Goal: Find specific page/section: Find specific page/section

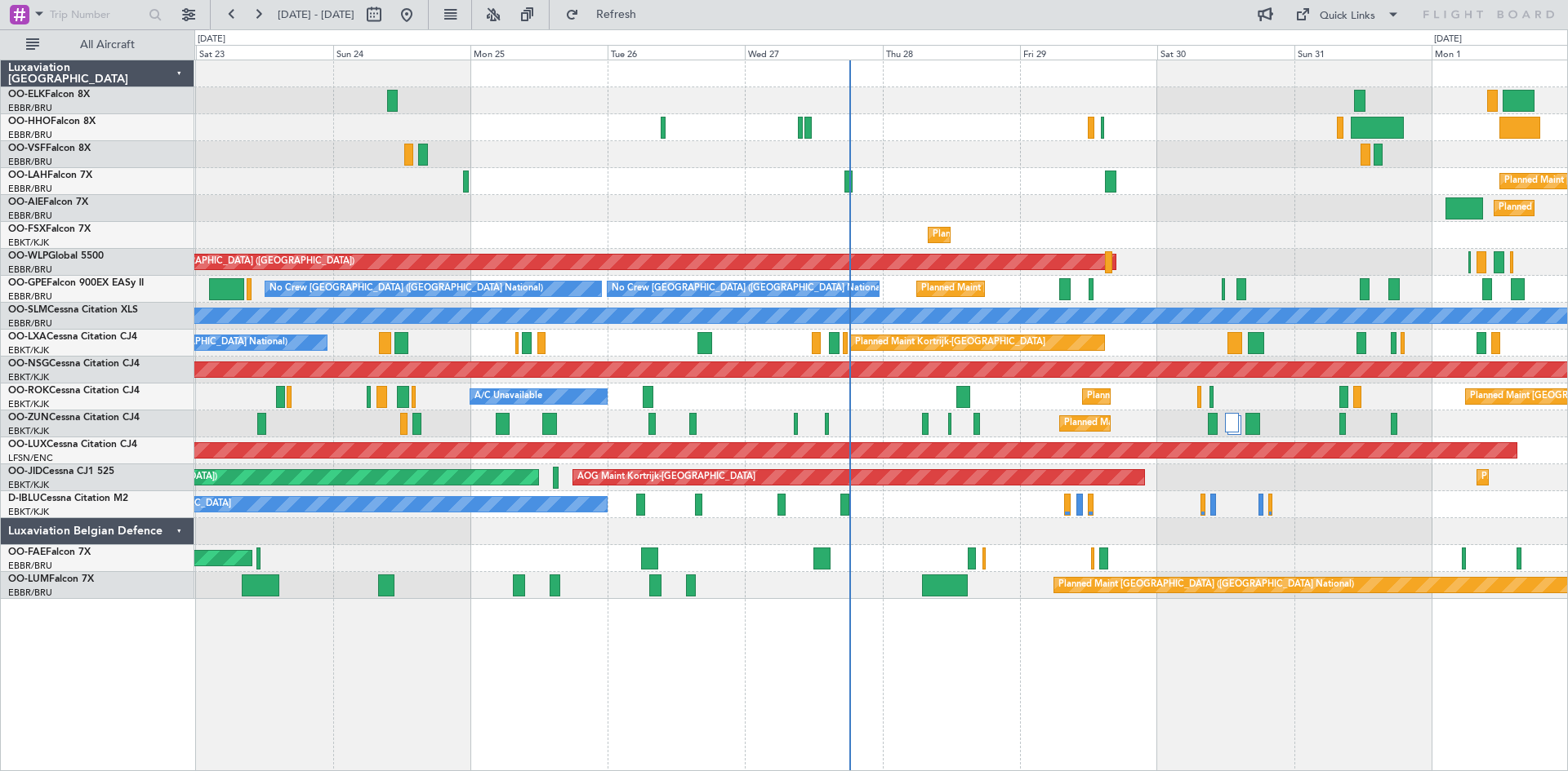
click at [616, 98] on div at bounding box center [880, 101] width 1372 height 27
click at [186, 11] on button at bounding box center [188, 15] width 26 height 26
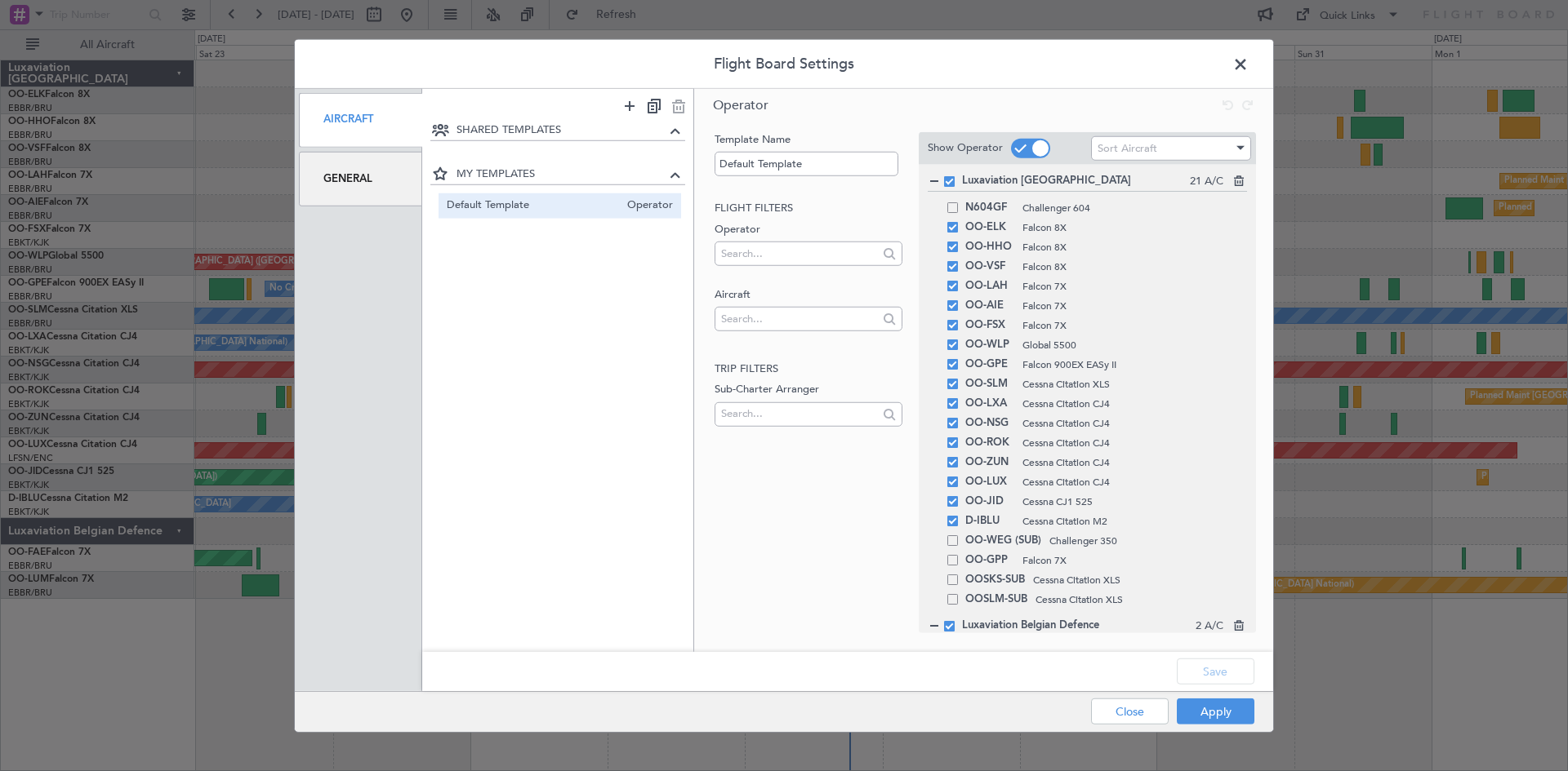
click at [375, 176] on div "General" at bounding box center [360, 179] width 124 height 55
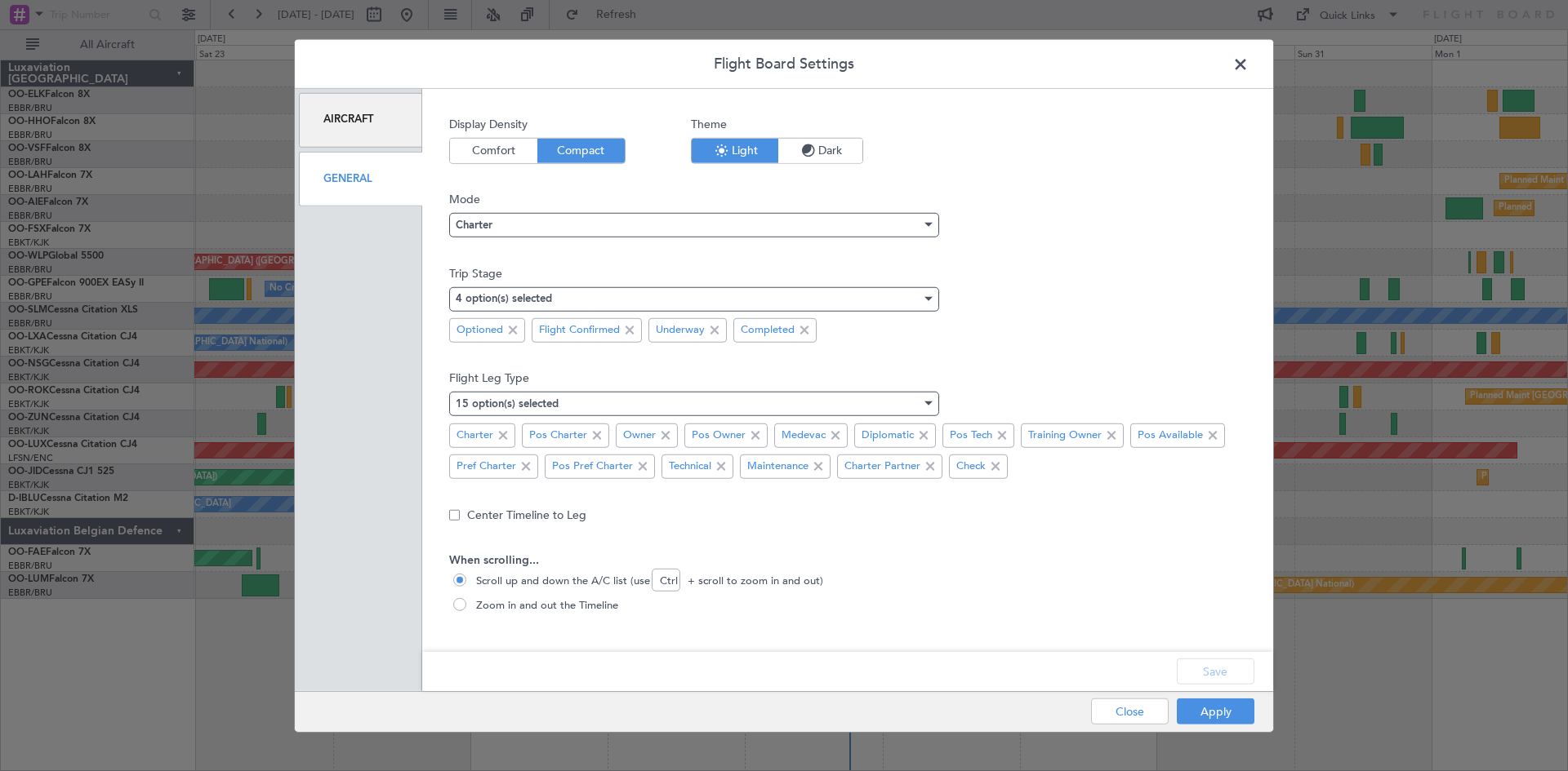
click at [474, 152] on span "Comfort" at bounding box center [494, 150] width 88 height 24
click at [929, 224] on div at bounding box center [928, 225] width 8 height 4
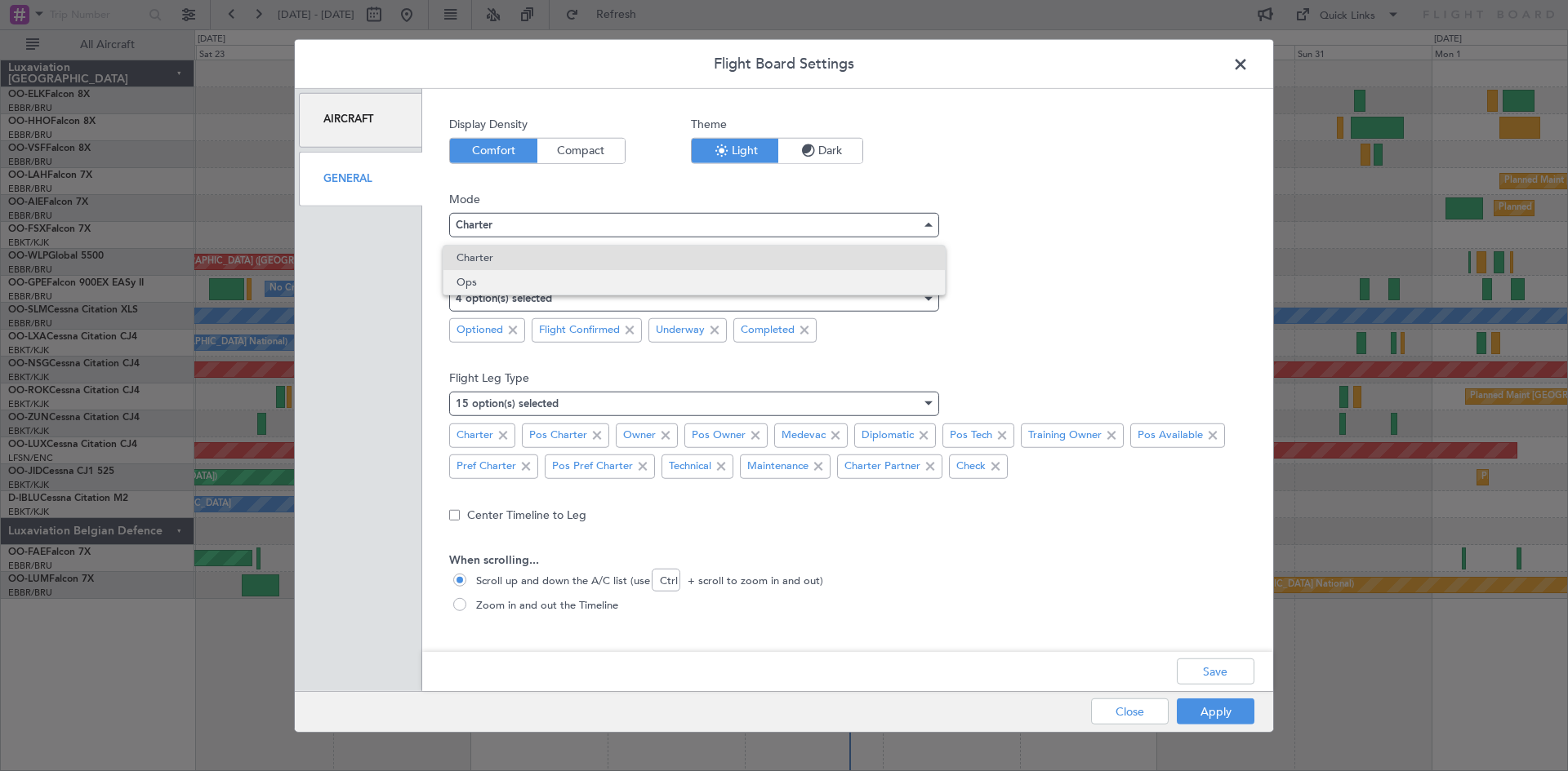
click at [538, 282] on span "Ops" at bounding box center [694, 282] width 475 height 24
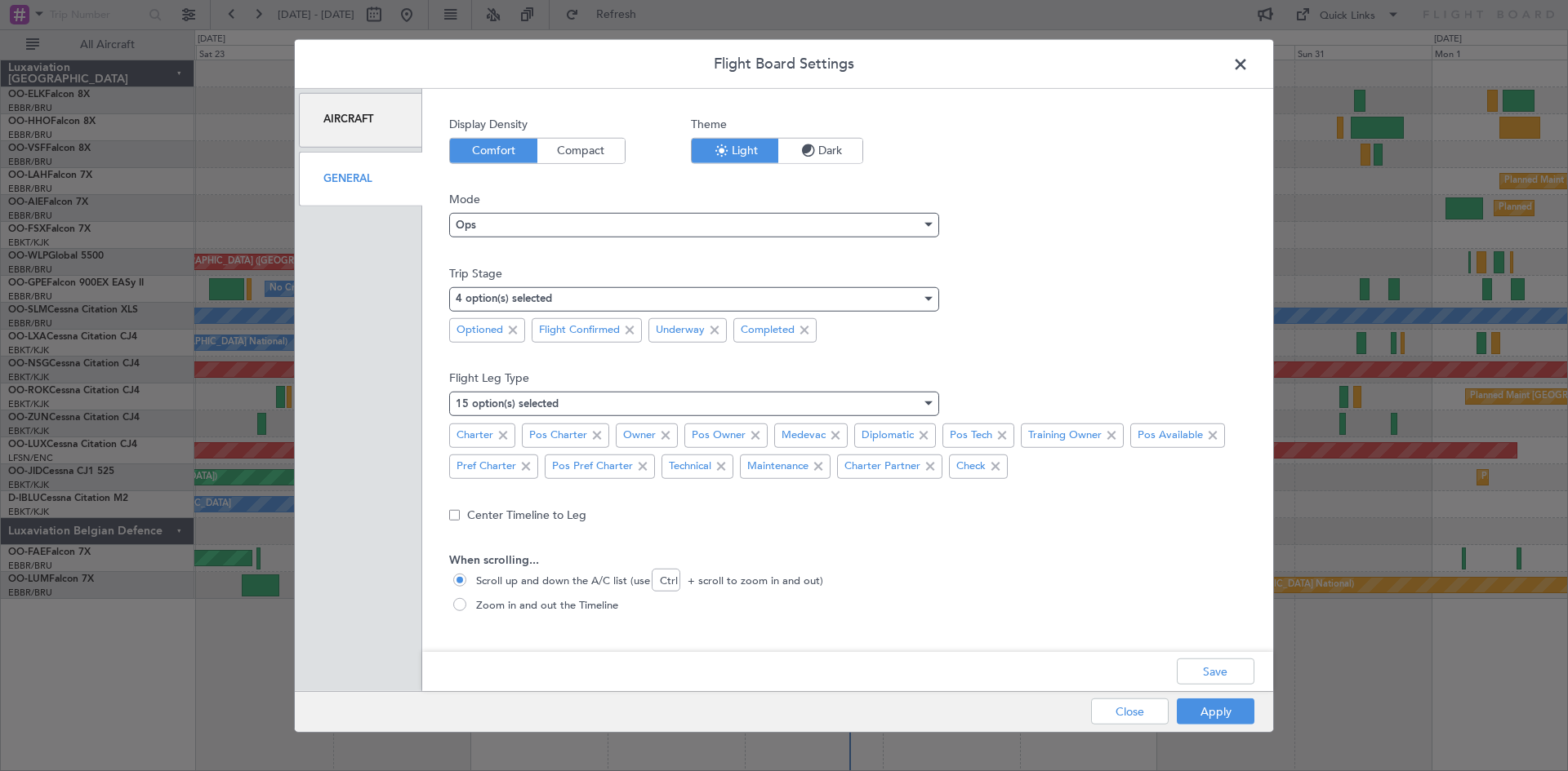
click at [461, 607] on span at bounding box center [459, 604] width 13 height 13
click at [461, 607] on input "Zoom in and out the Timeline" at bounding box center [461, 606] width 17 height 17
radio input "true"
click at [1192, 670] on button "Save" at bounding box center [1215, 672] width 78 height 26
click at [1213, 724] on button "Apply" at bounding box center [1215, 712] width 78 height 26
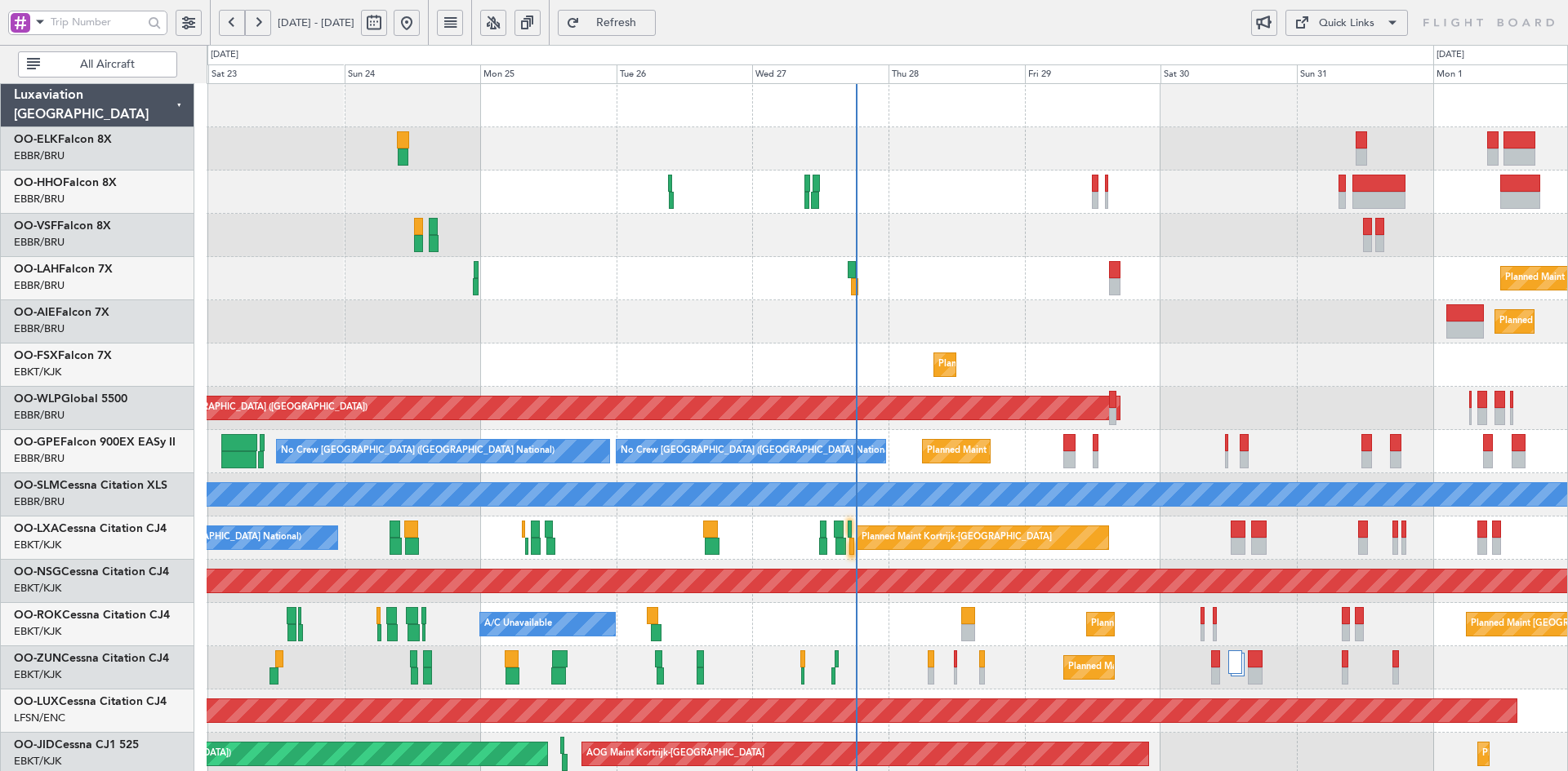
scroll to position [162, 0]
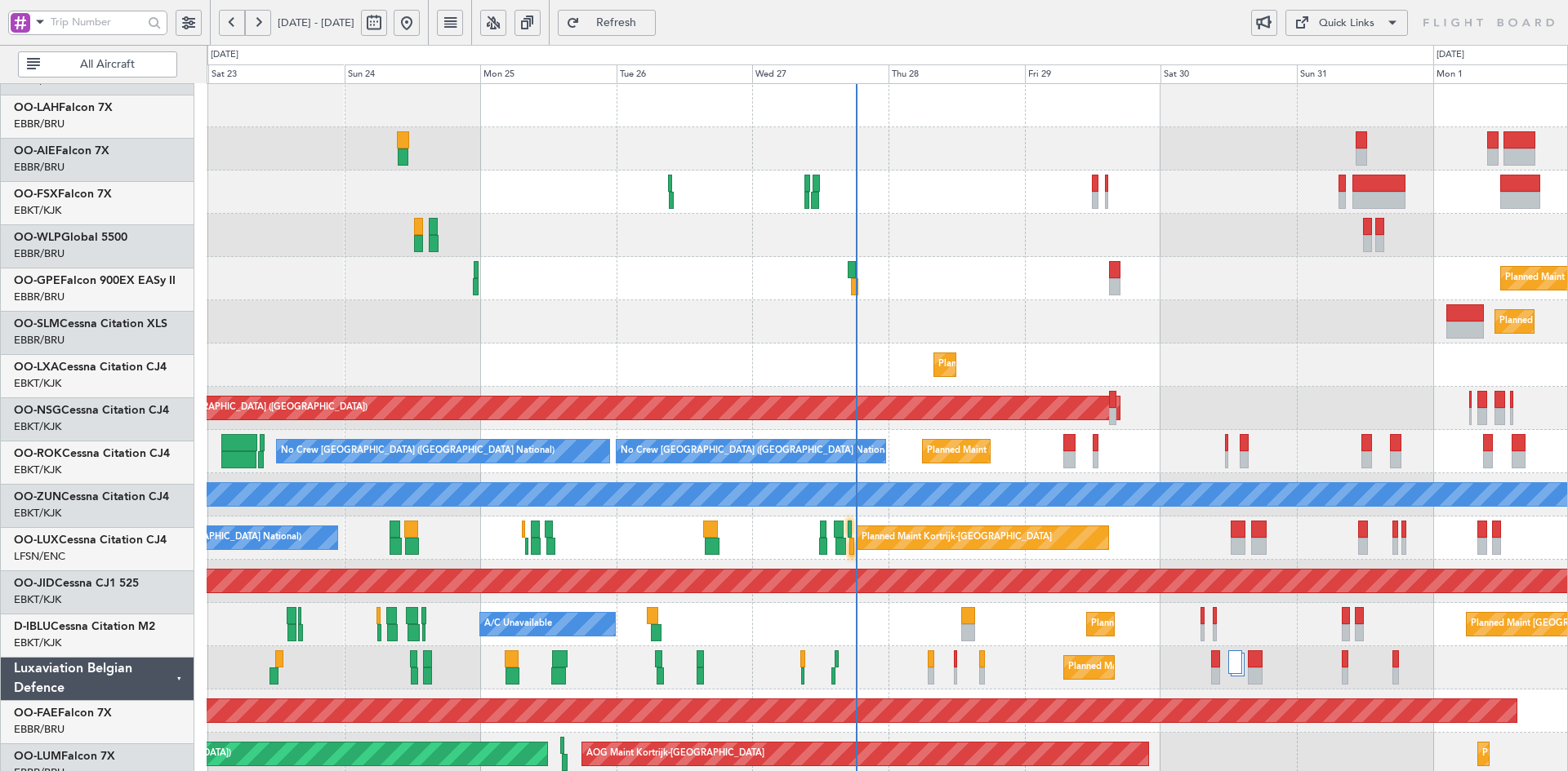
click at [979, 176] on div "Planned Maint [PERSON_NAME]-[GEOGRAPHIC_DATA][PERSON_NAME] ([GEOGRAPHIC_DATA][P…" at bounding box center [886, 516] width 1361 height 865
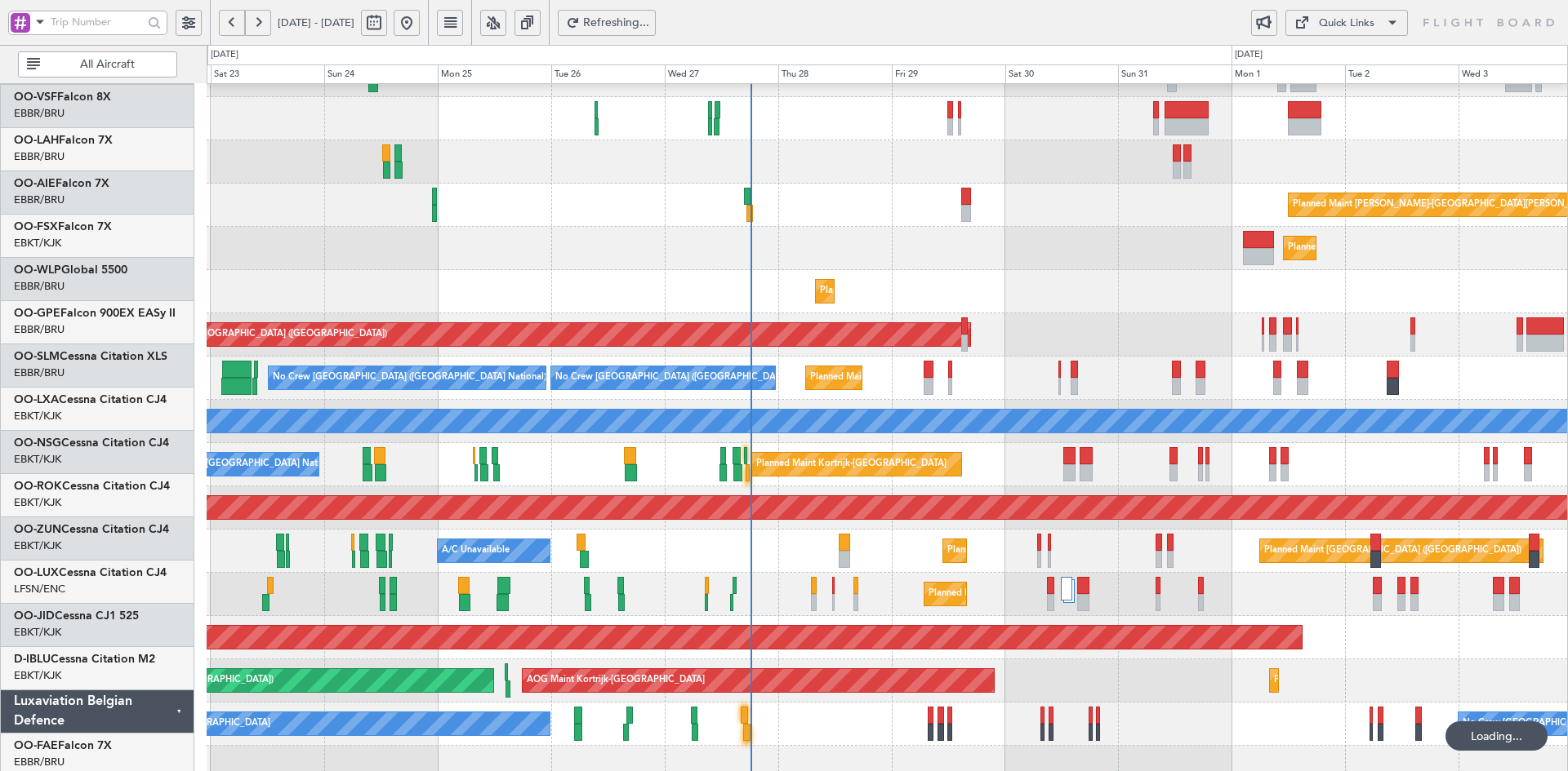
scroll to position [53, 0]
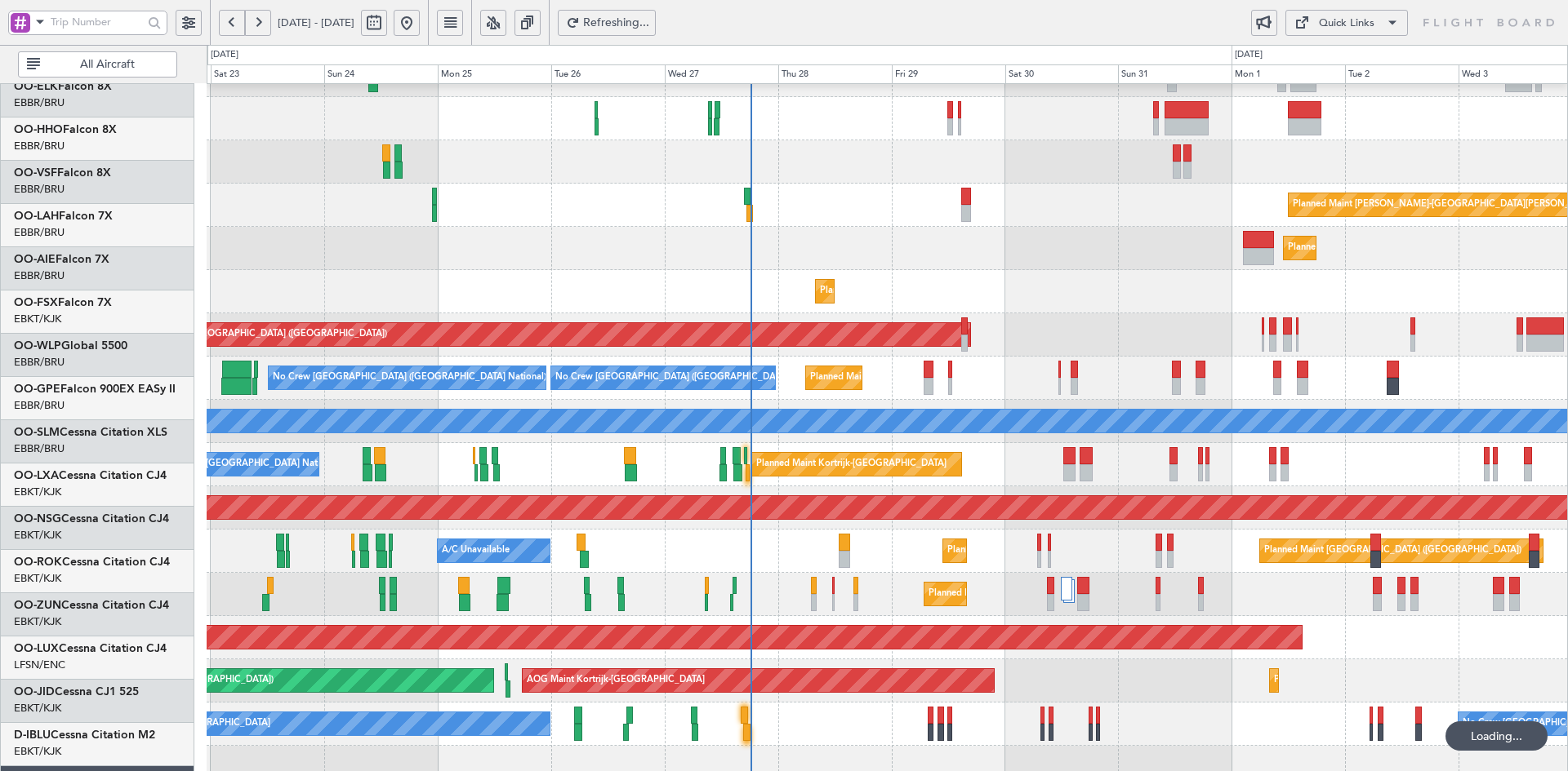
click at [1028, 347] on div "Planned Maint [GEOGRAPHIC_DATA] ([GEOGRAPHIC_DATA])" at bounding box center [886, 335] width 1361 height 43
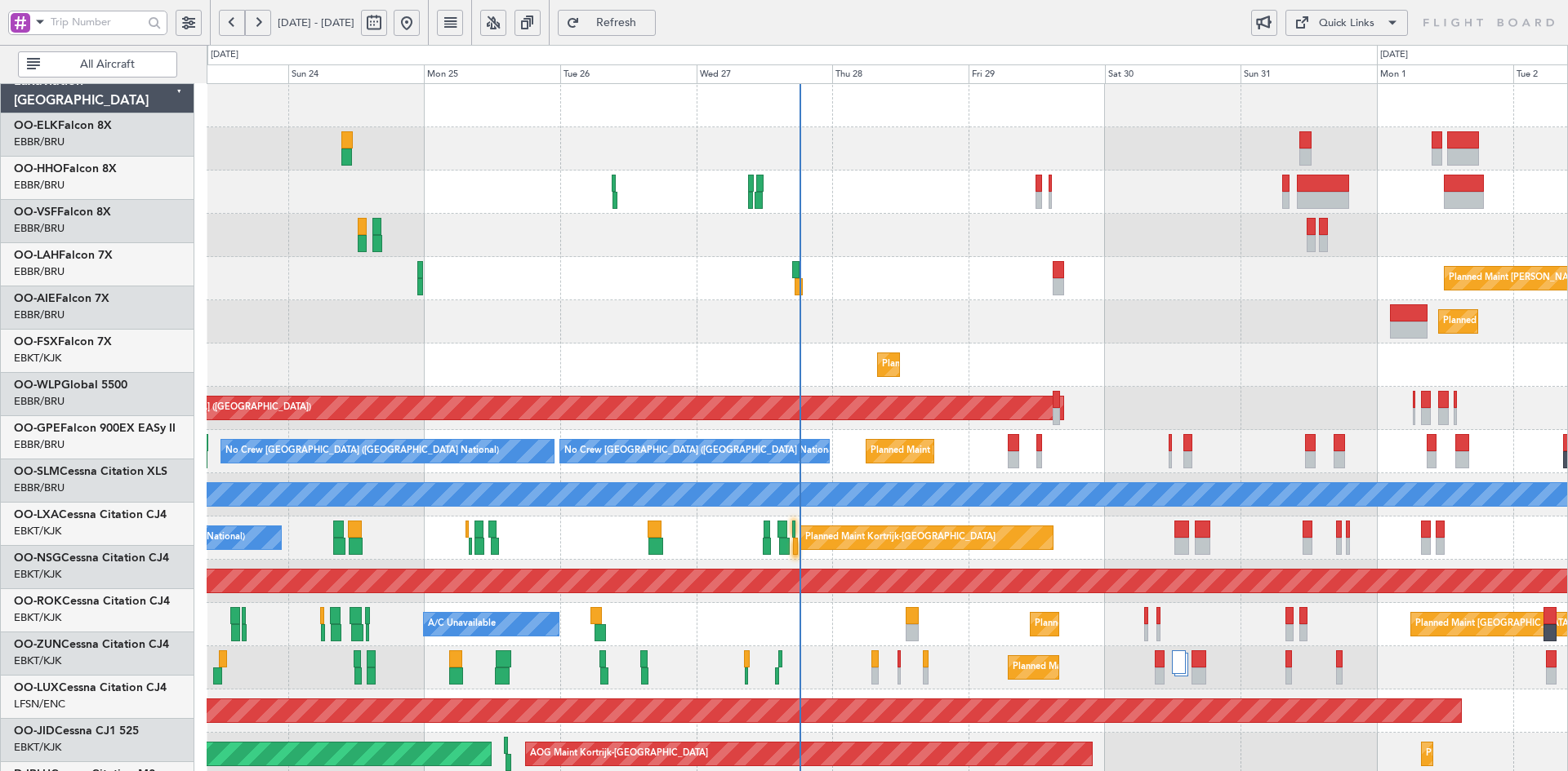
scroll to position [0, 0]
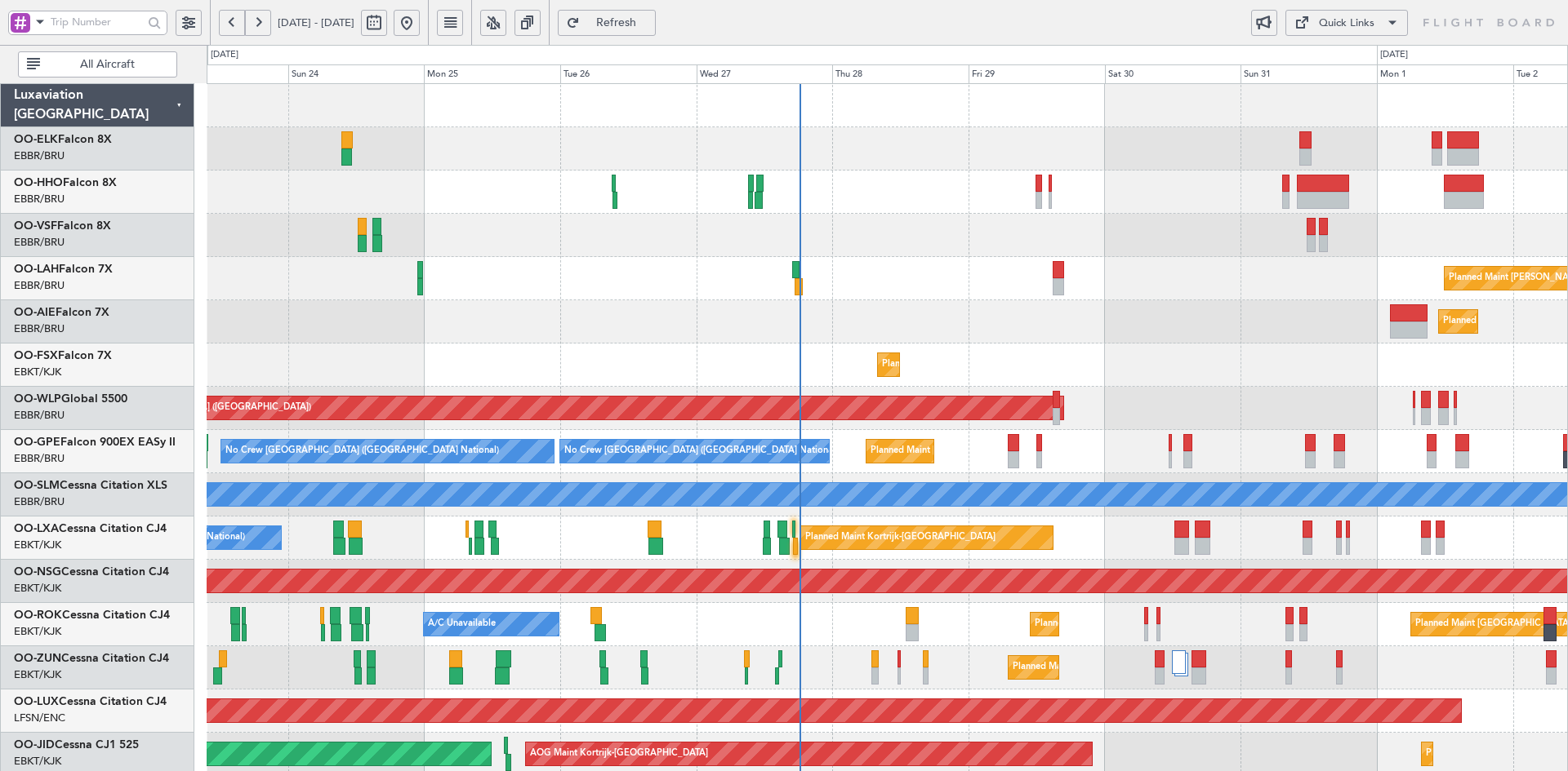
click at [1099, 350] on div "Planned Maint [PERSON_NAME]-[GEOGRAPHIC_DATA][PERSON_NAME] ([GEOGRAPHIC_DATA][P…" at bounding box center [886, 516] width 1361 height 865
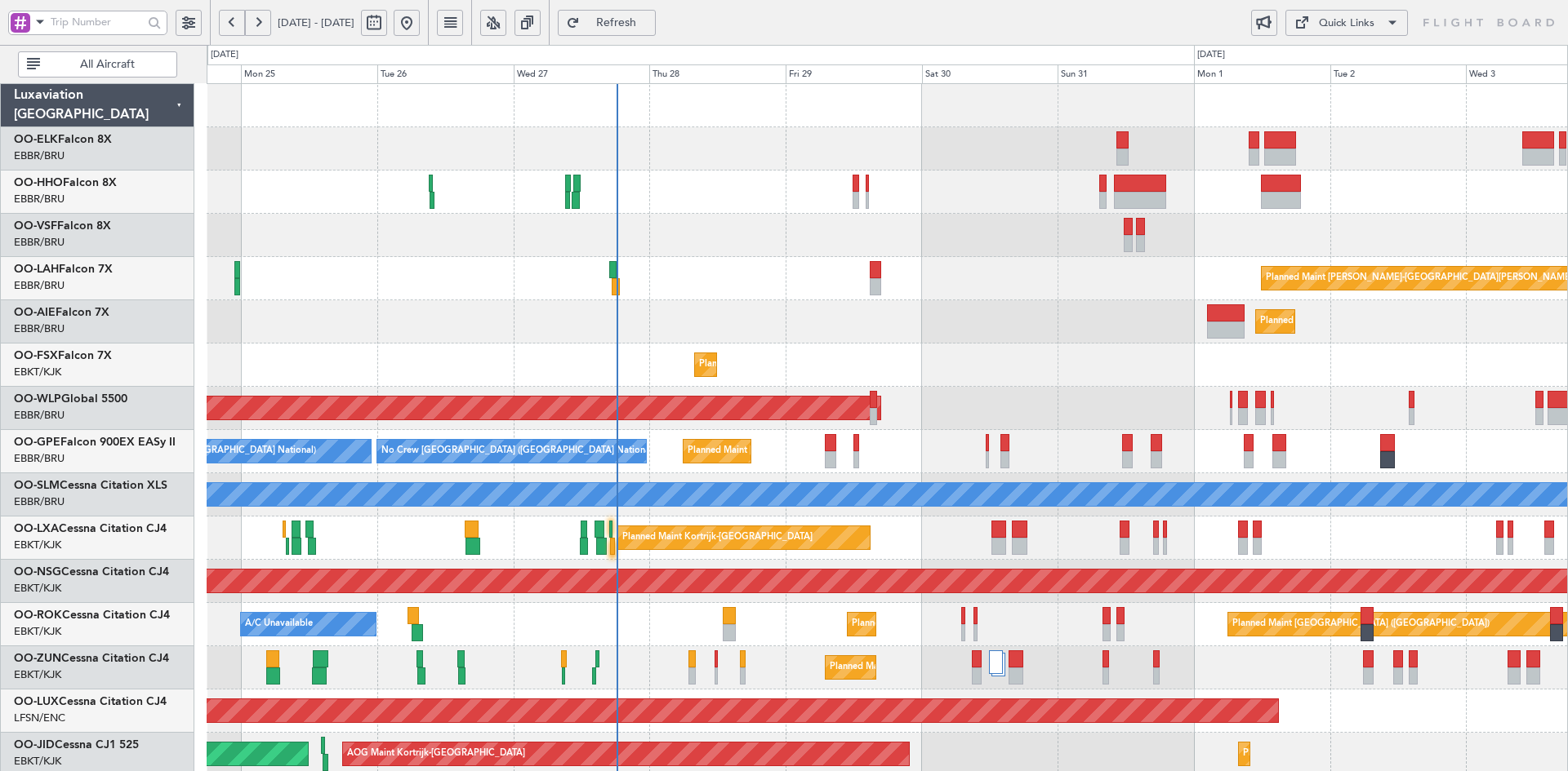
click at [1022, 351] on div "Planned Maint [PERSON_NAME]-[GEOGRAPHIC_DATA][PERSON_NAME] ([GEOGRAPHIC_DATA][P…" at bounding box center [886, 516] width 1361 height 865
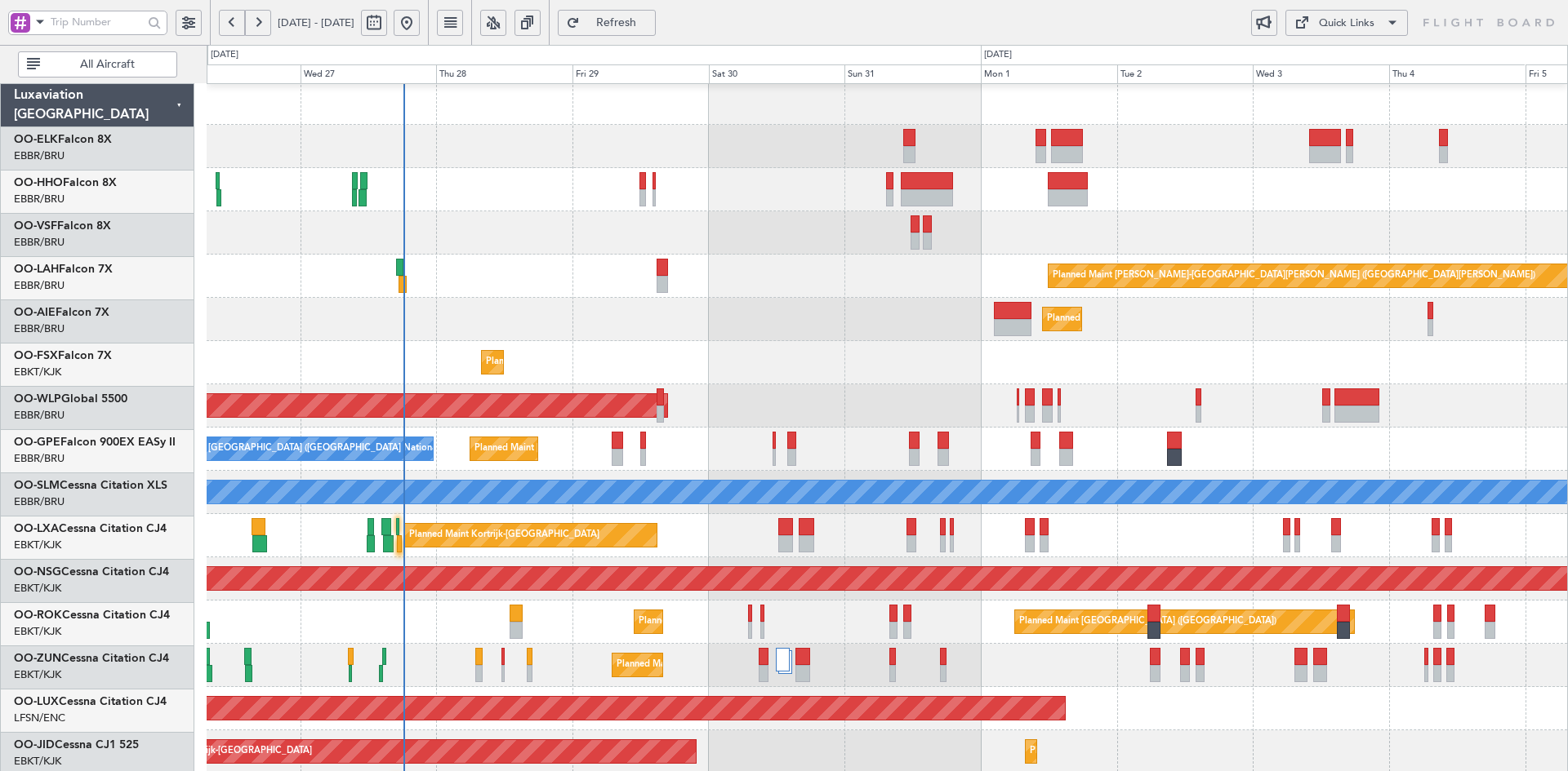
click at [873, 334] on div "Planned Maint [GEOGRAPHIC_DATA] ([GEOGRAPHIC_DATA])" at bounding box center [886, 319] width 1361 height 43
click at [818, 427] on div "Planned Maint [GEOGRAPHIC_DATA] ([GEOGRAPHIC_DATA] National) No Crew [GEOGRAPHI…" at bounding box center [886, 449] width 1361 height 43
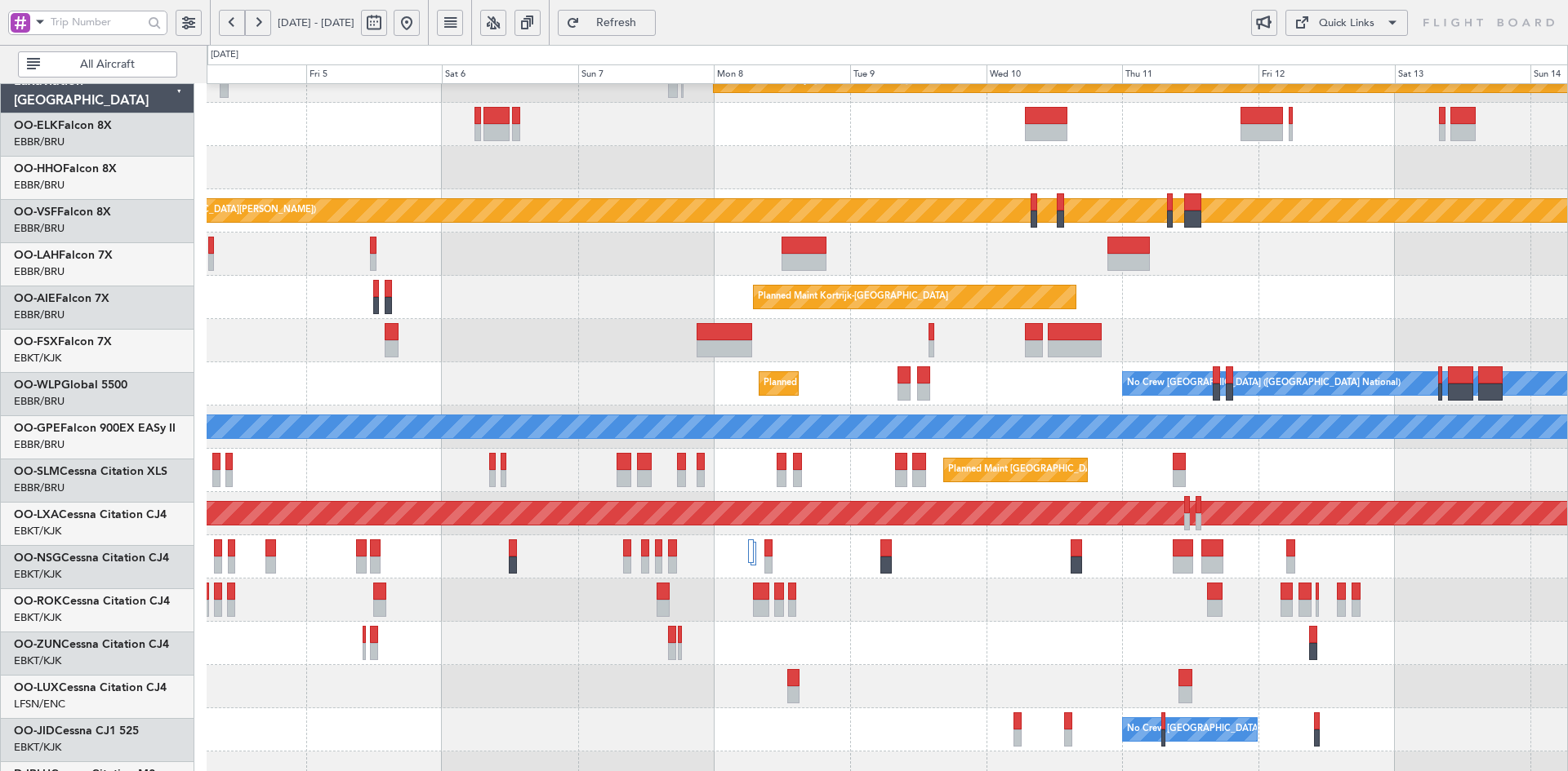
scroll to position [68, 0]
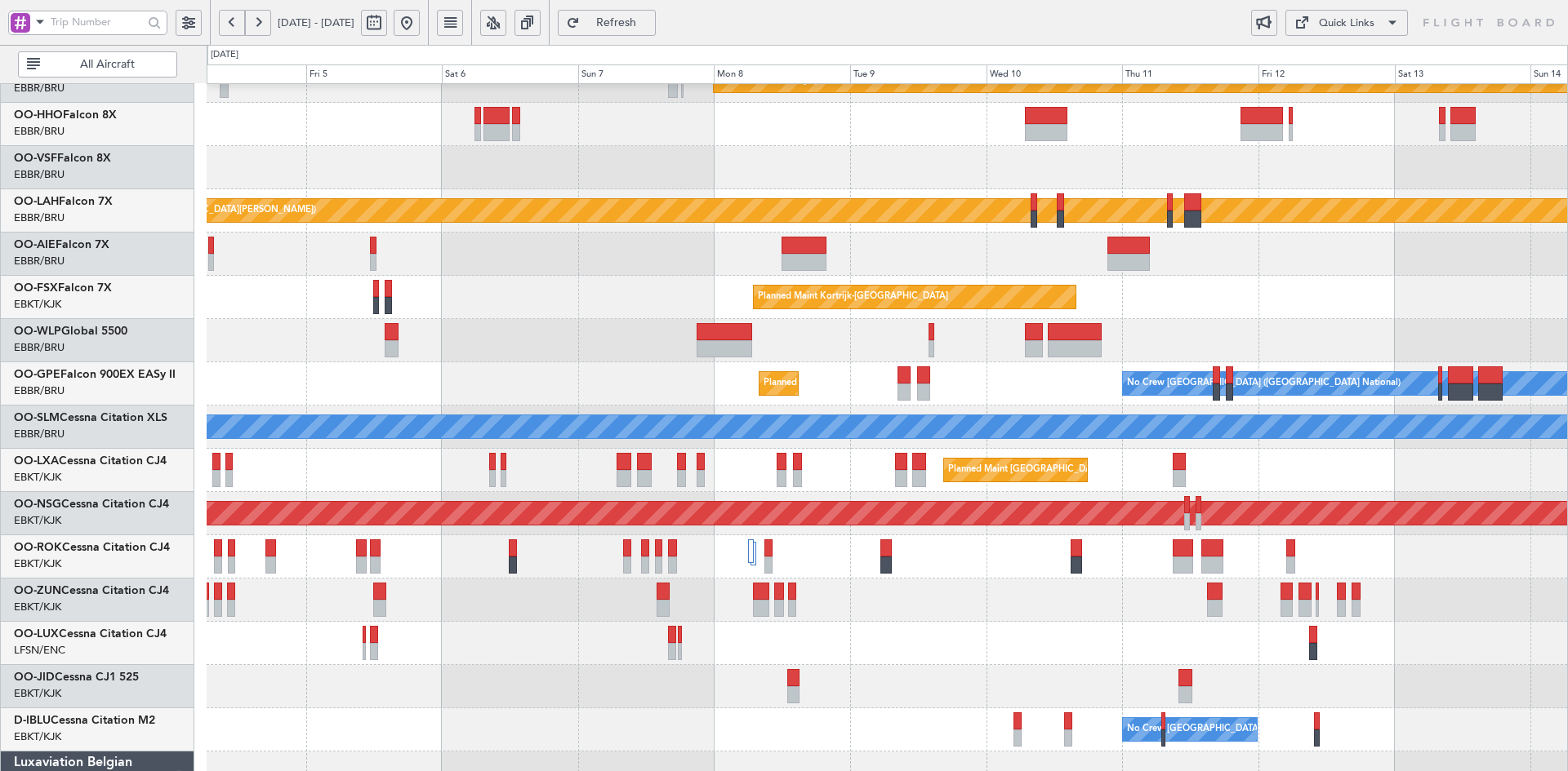
click at [469, 626] on div at bounding box center [886, 643] width 1361 height 43
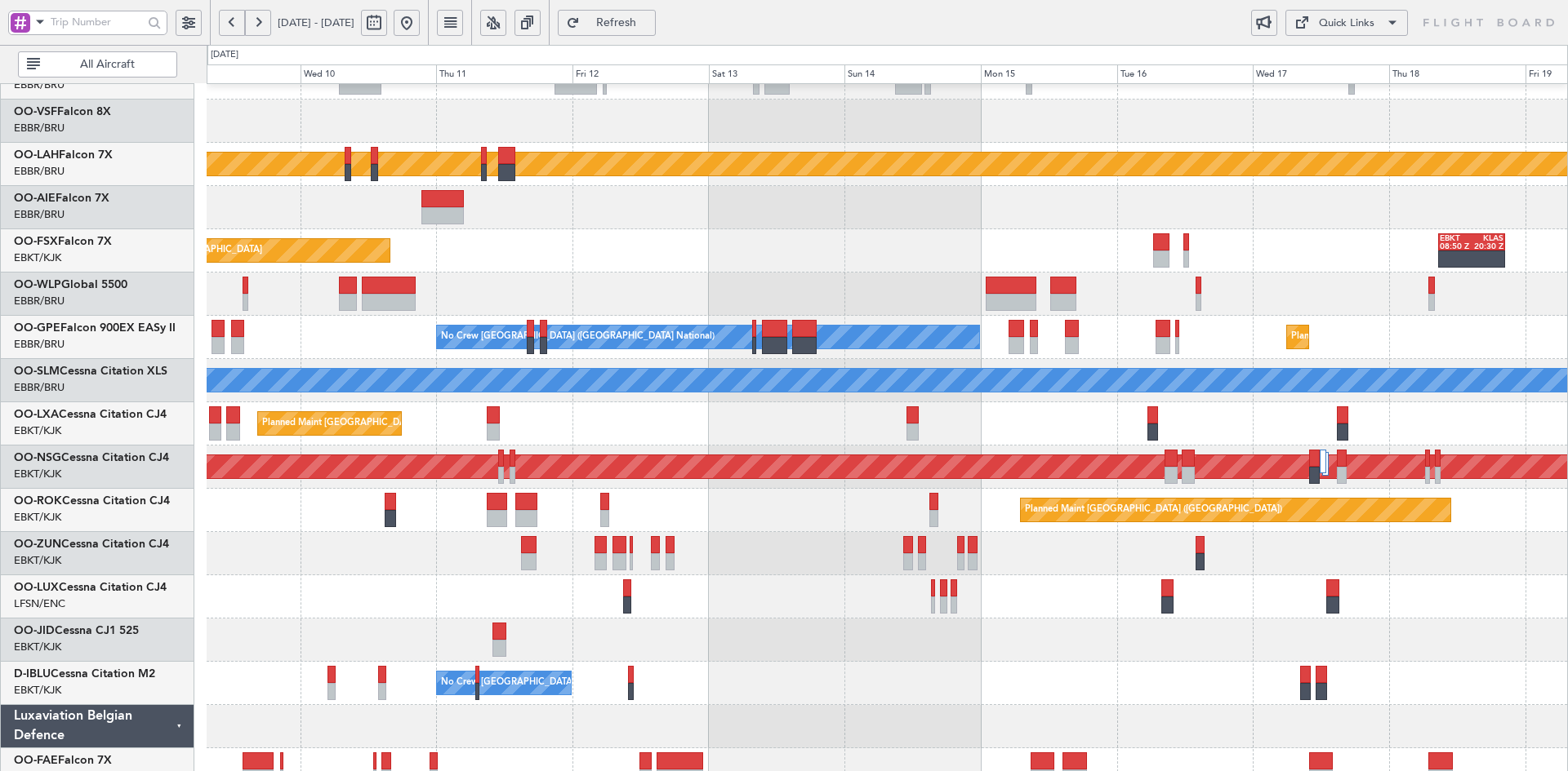
click at [735, 590] on div at bounding box center [886, 597] width 1361 height 43
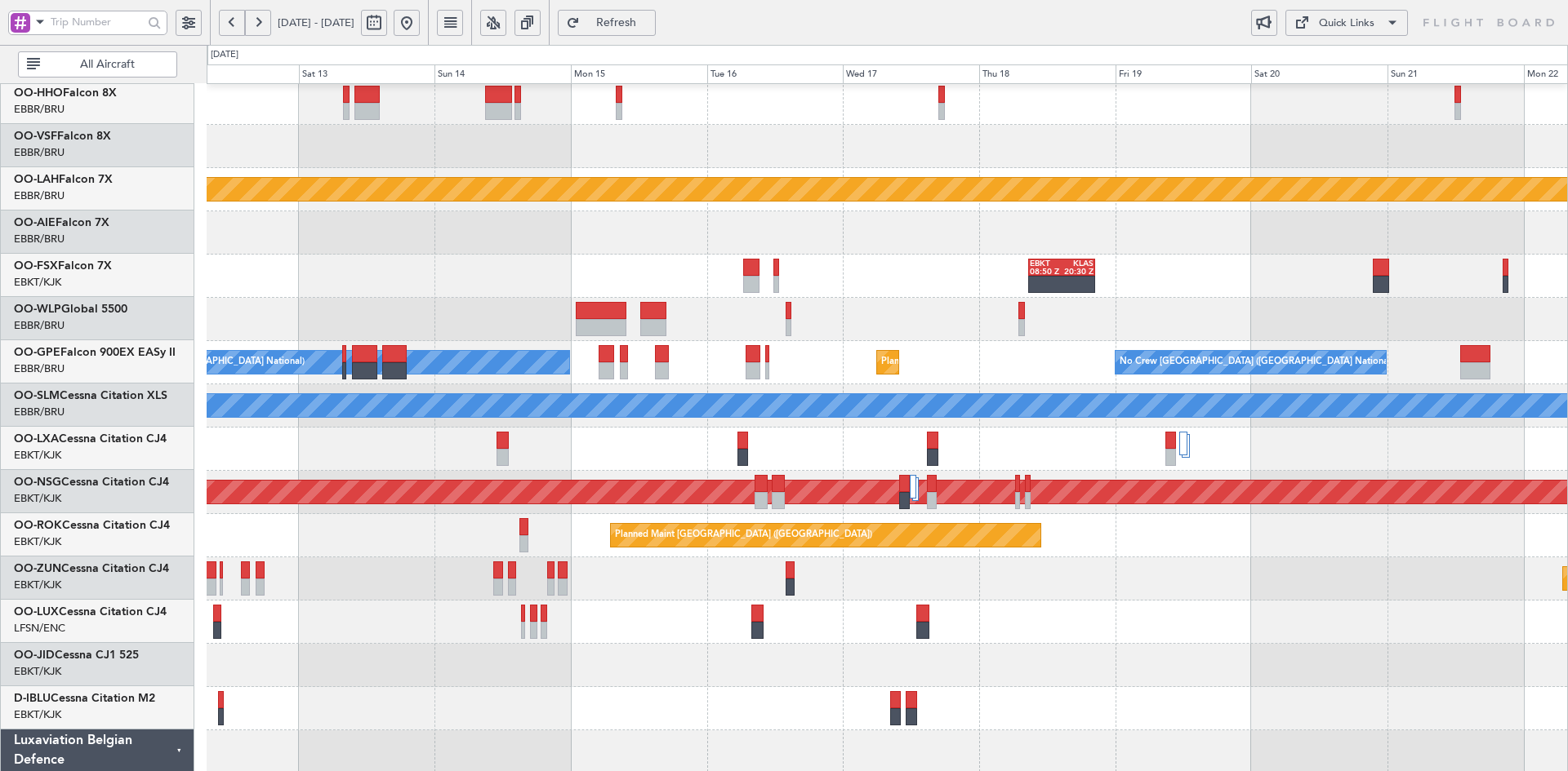
scroll to position [89, 0]
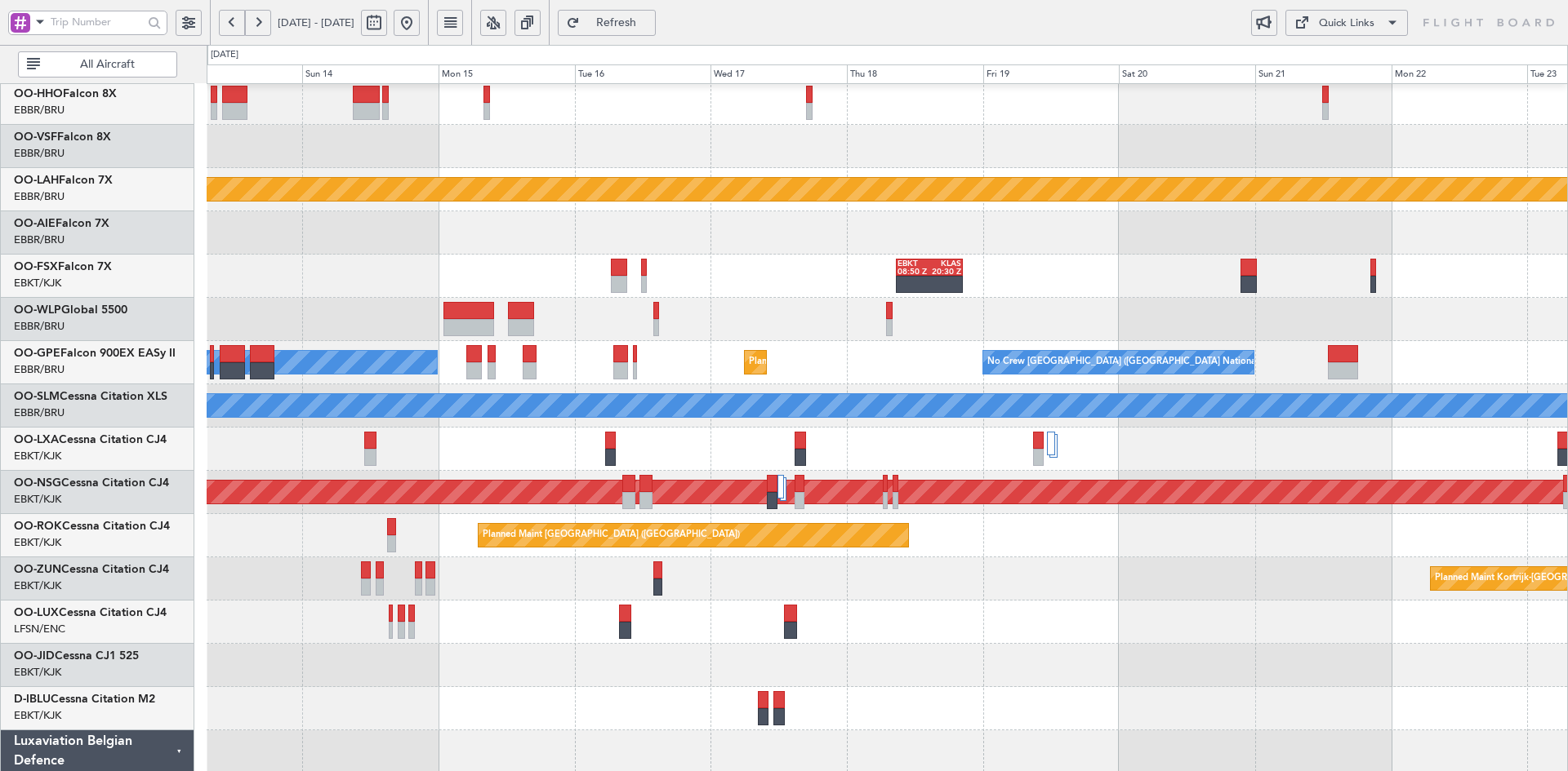
click at [731, 631] on div at bounding box center [886, 622] width 1361 height 43
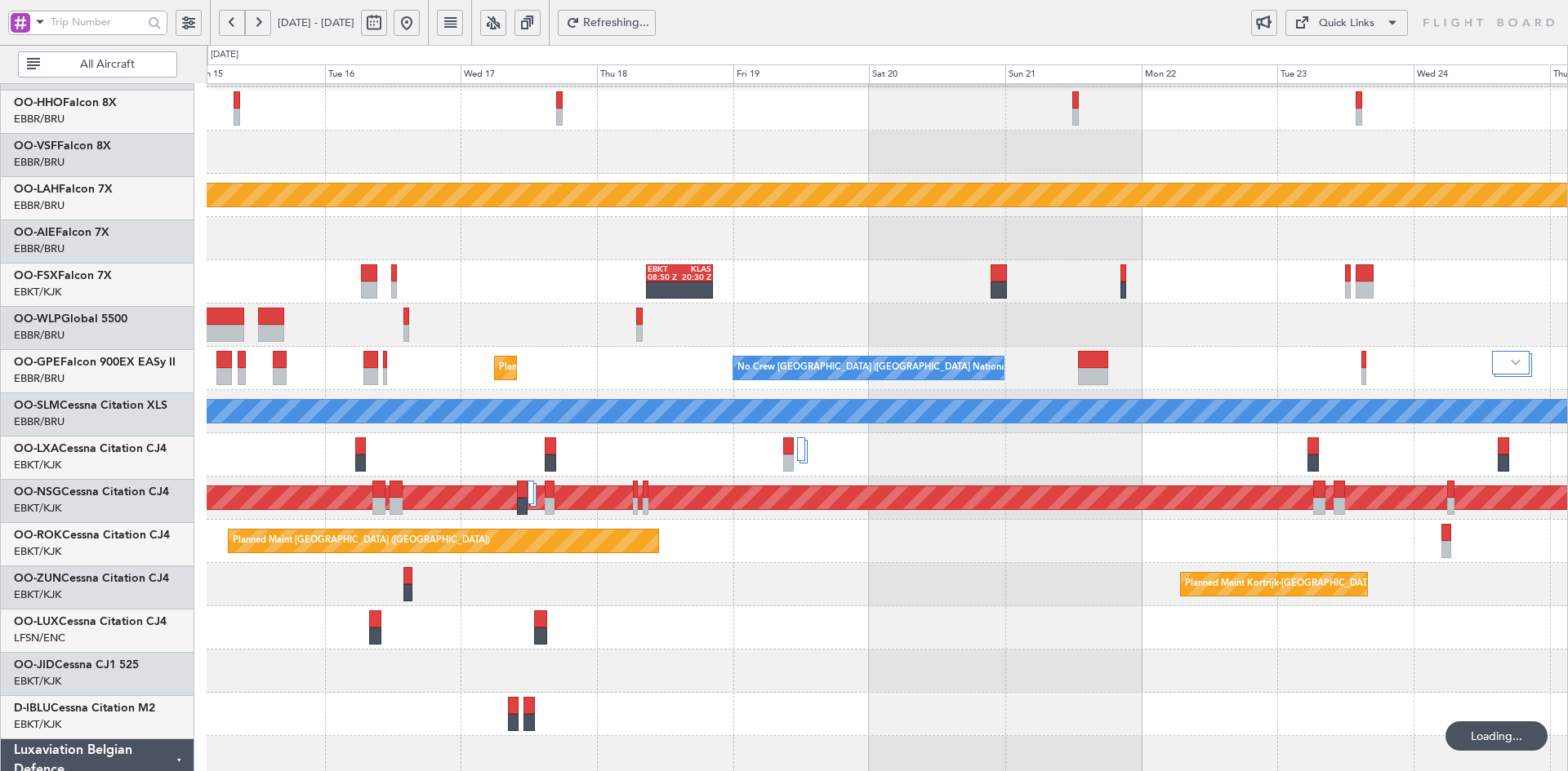
click at [1067, 623] on div at bounding box center [886, 628] width 1361 height 43
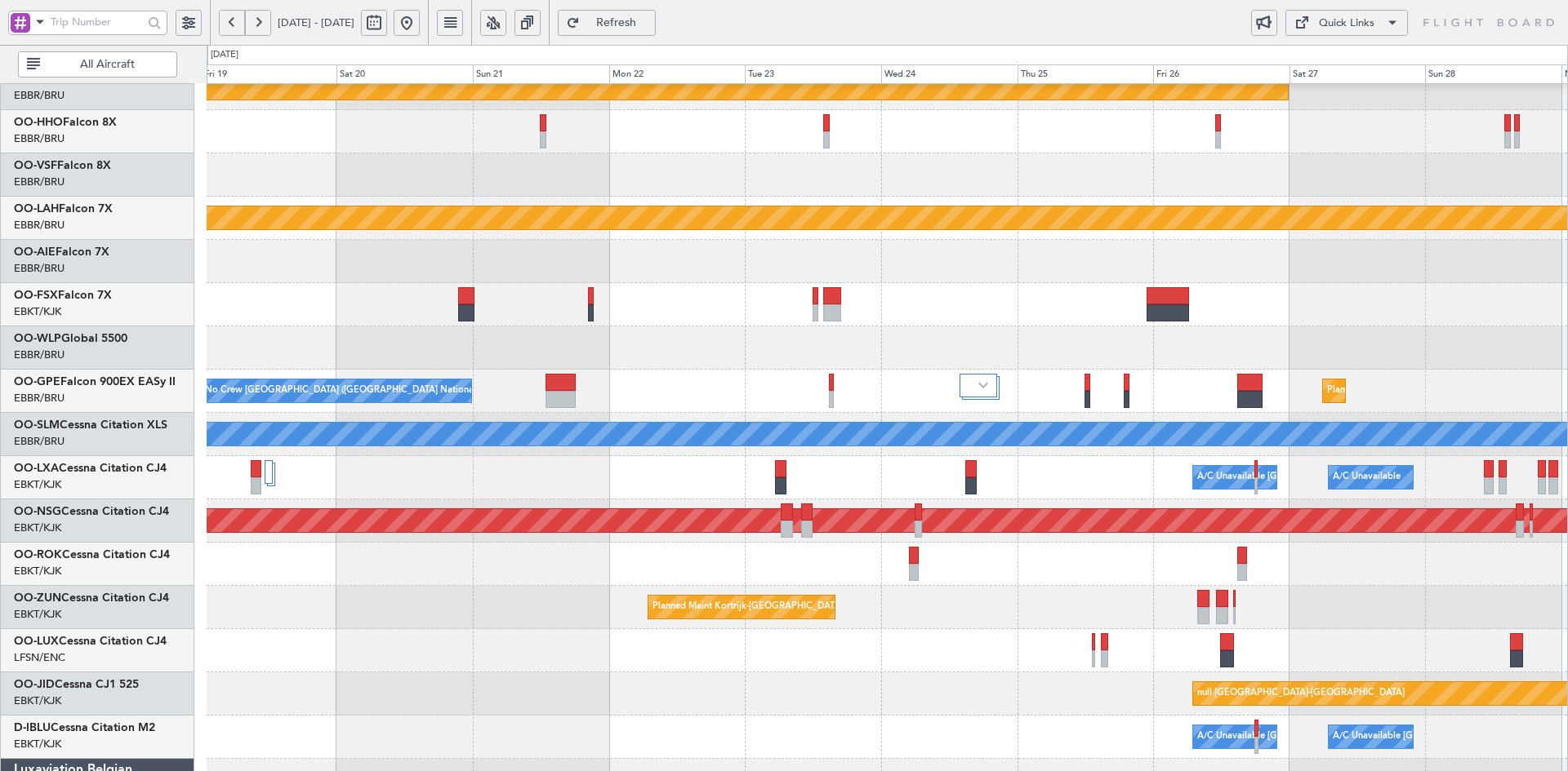
scroll to position [90, 0]
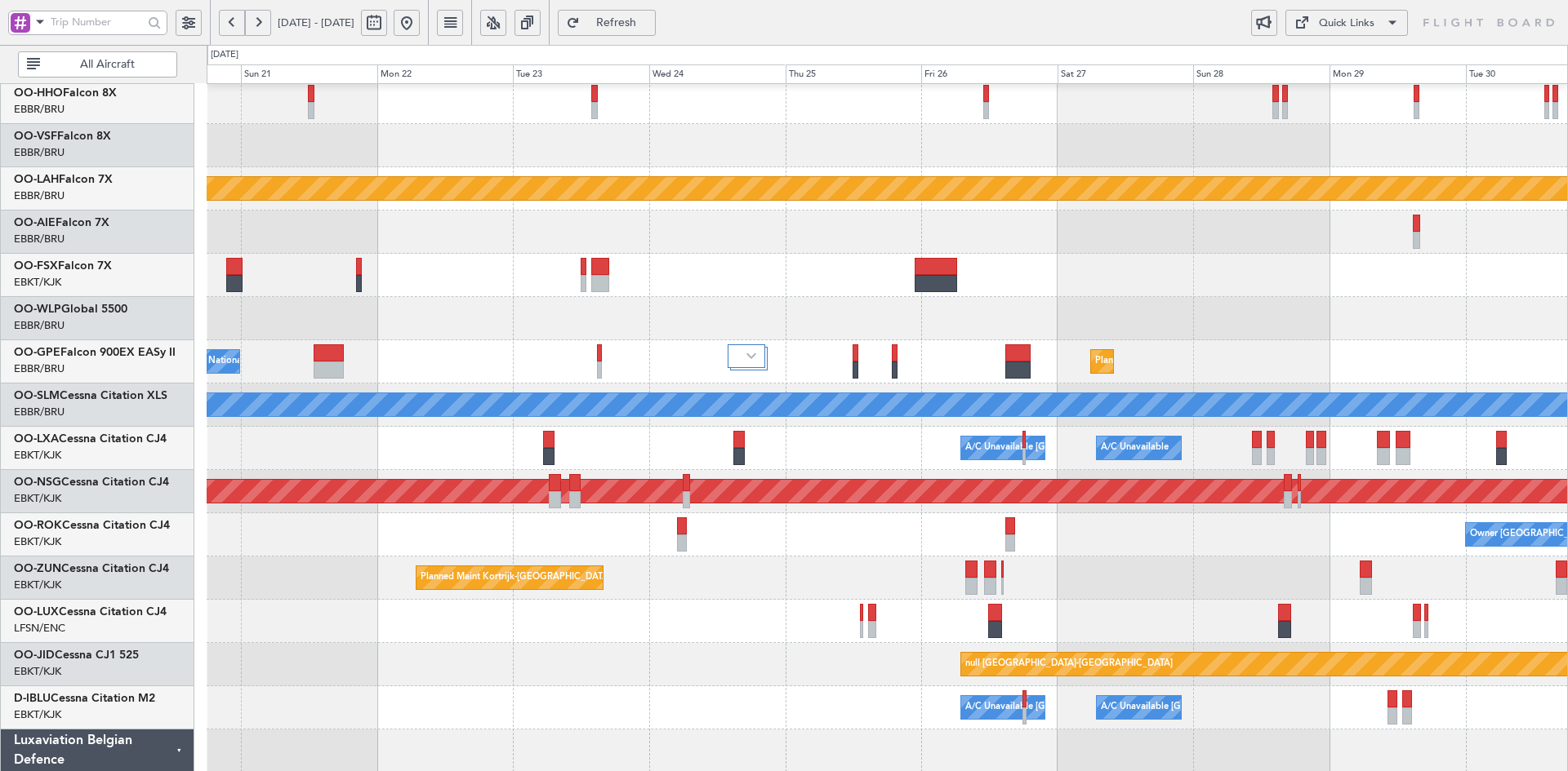
click at [1107, 633] on div at bounding box center [886, 621] width 1361 height 43
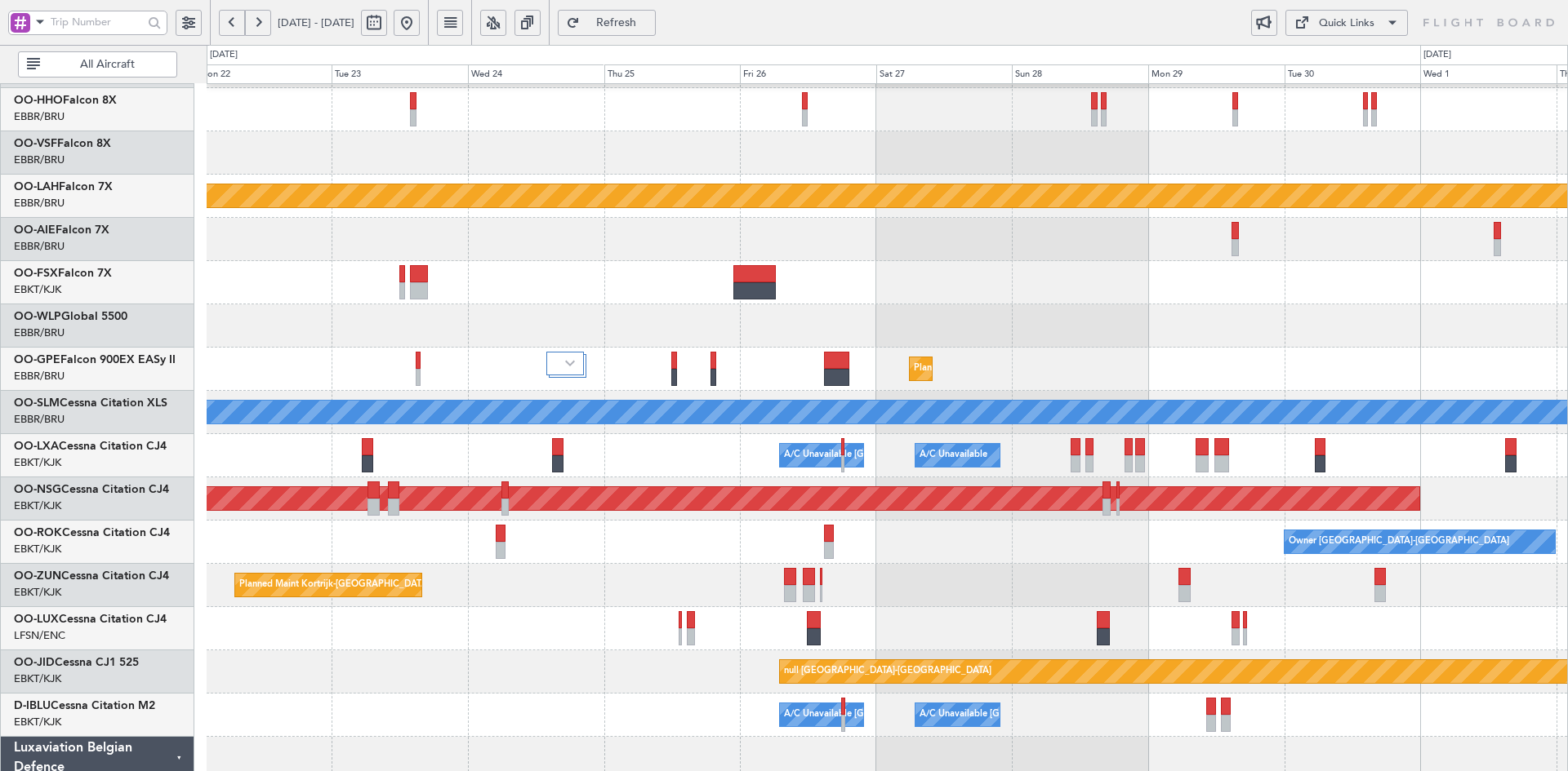
click at [1282, 635] on div at bounding box center [886, 629] width 1361 height 43
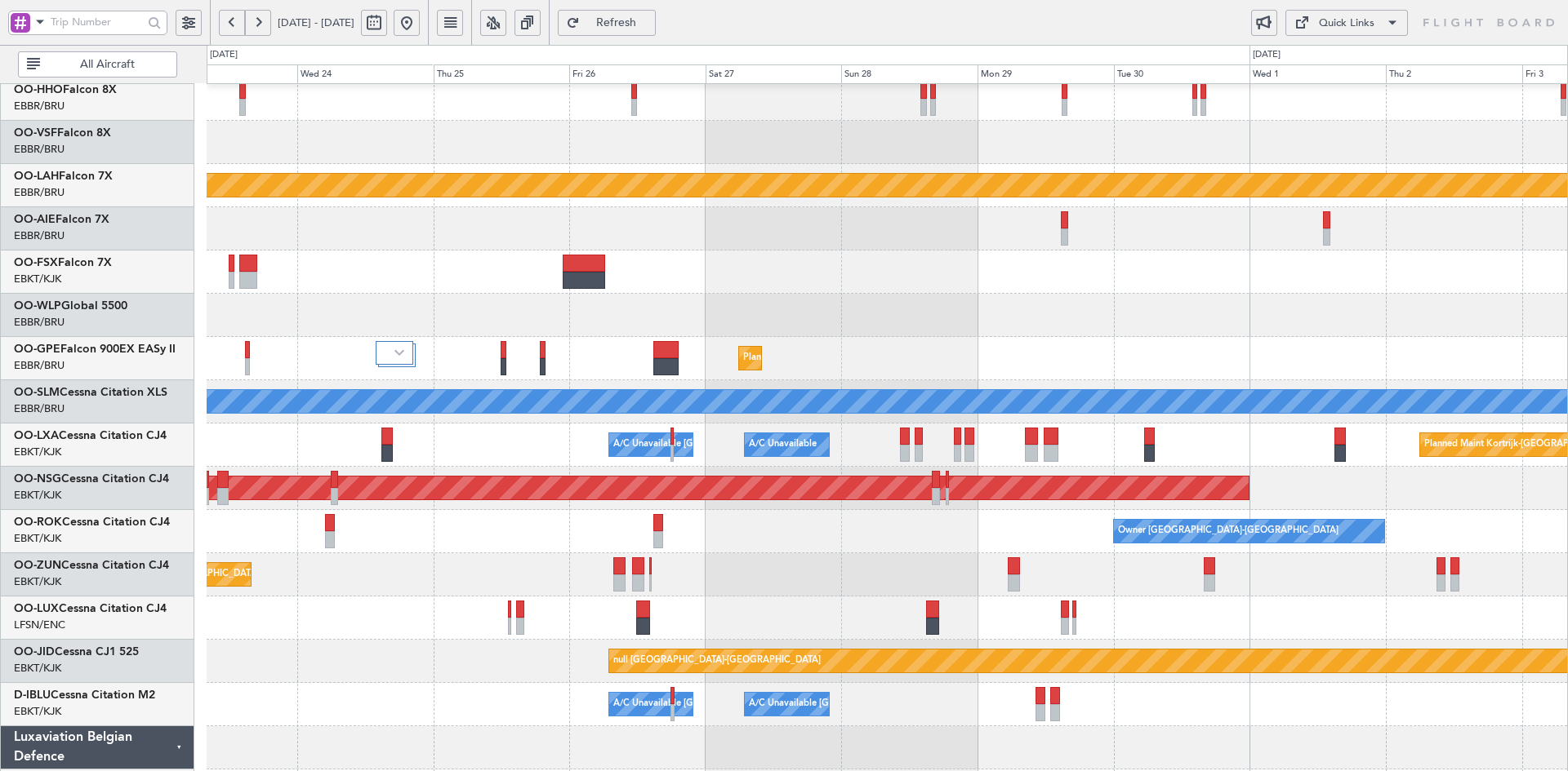
click at [1255, 626] on div at bounding box center [886, 618] width 1361 height 43
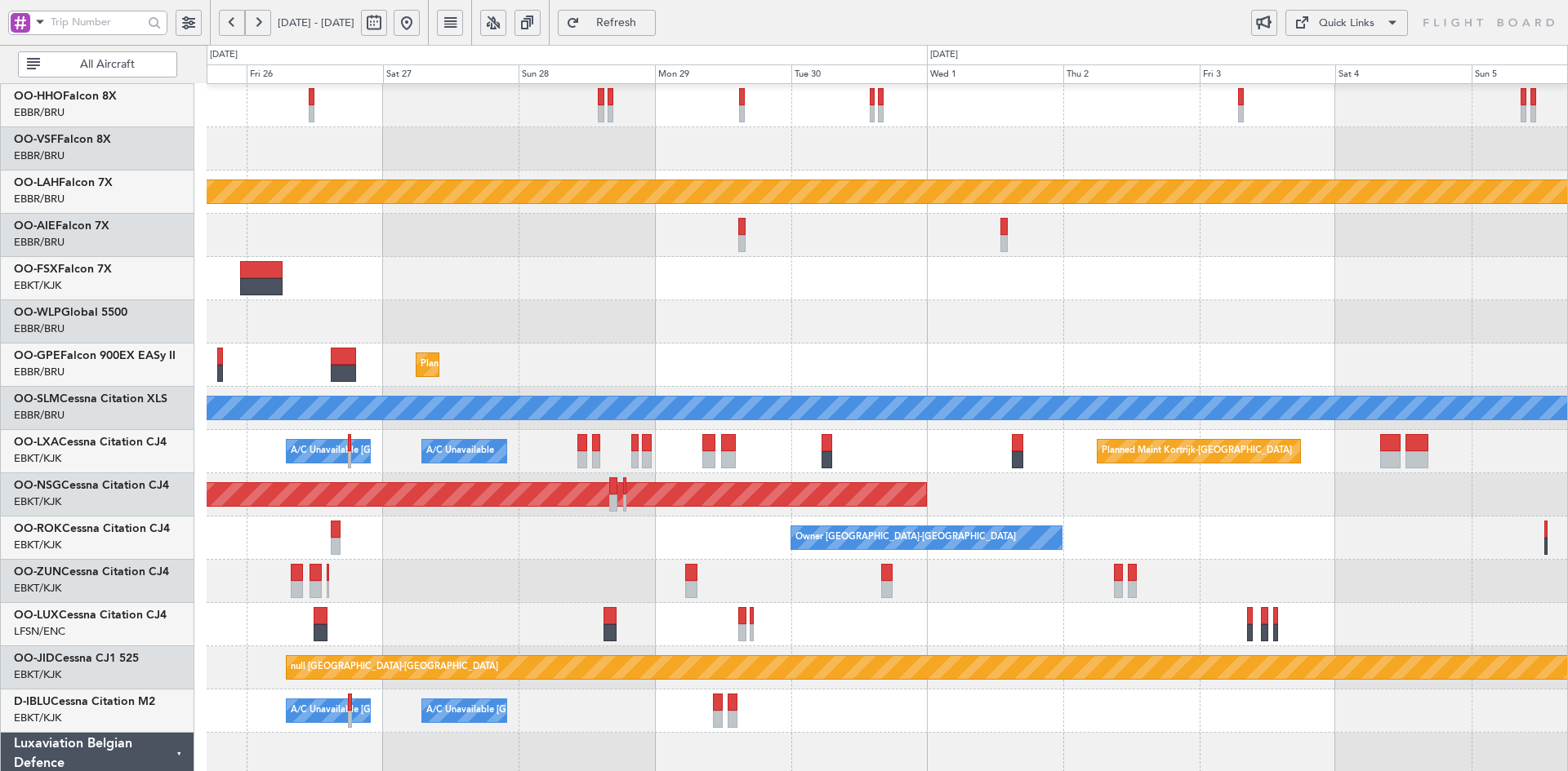
click at [1090, 633] on div at bounding box center [886, 625] width 1361 height 43
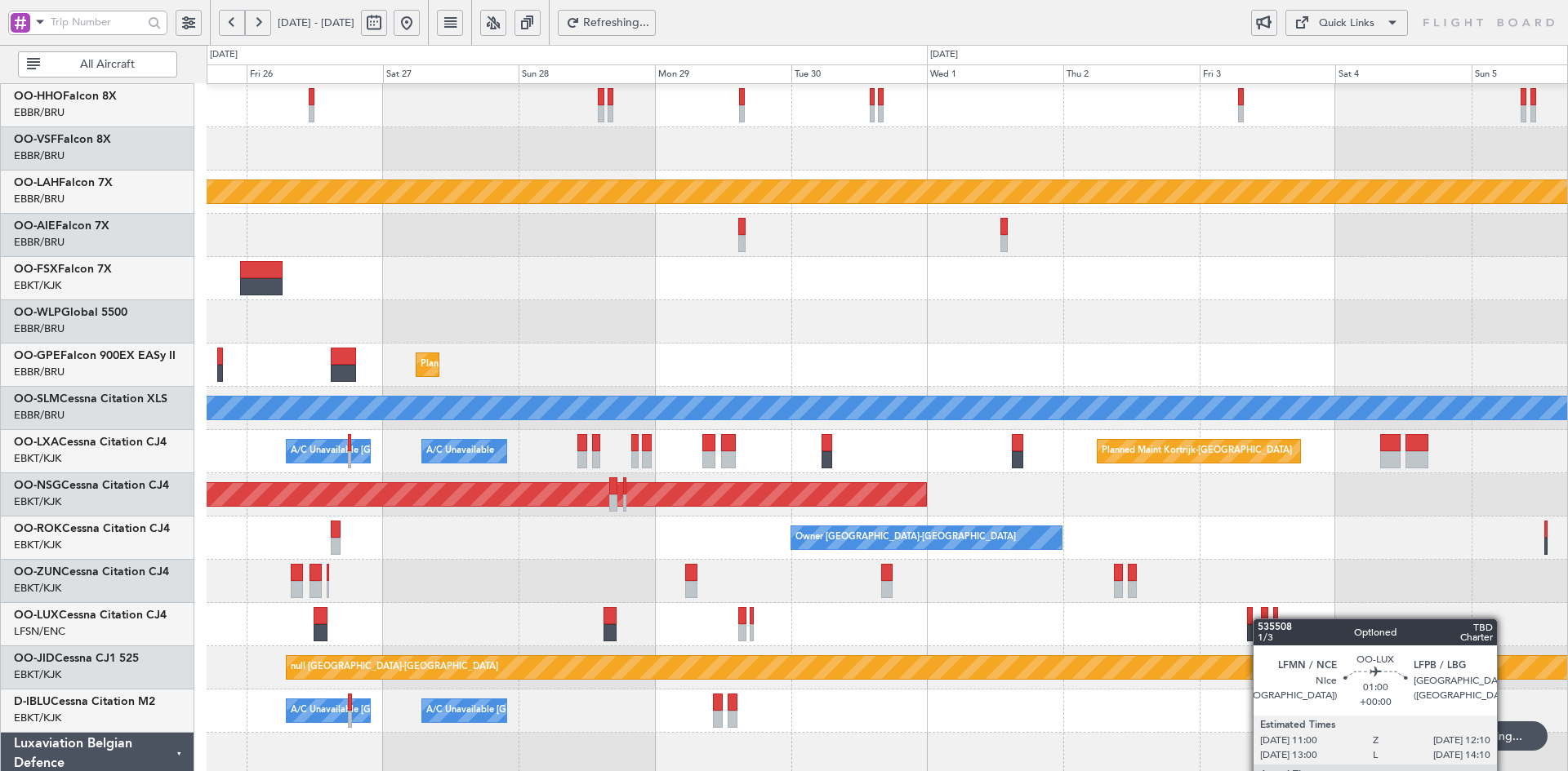
scroll to position [86, 0]
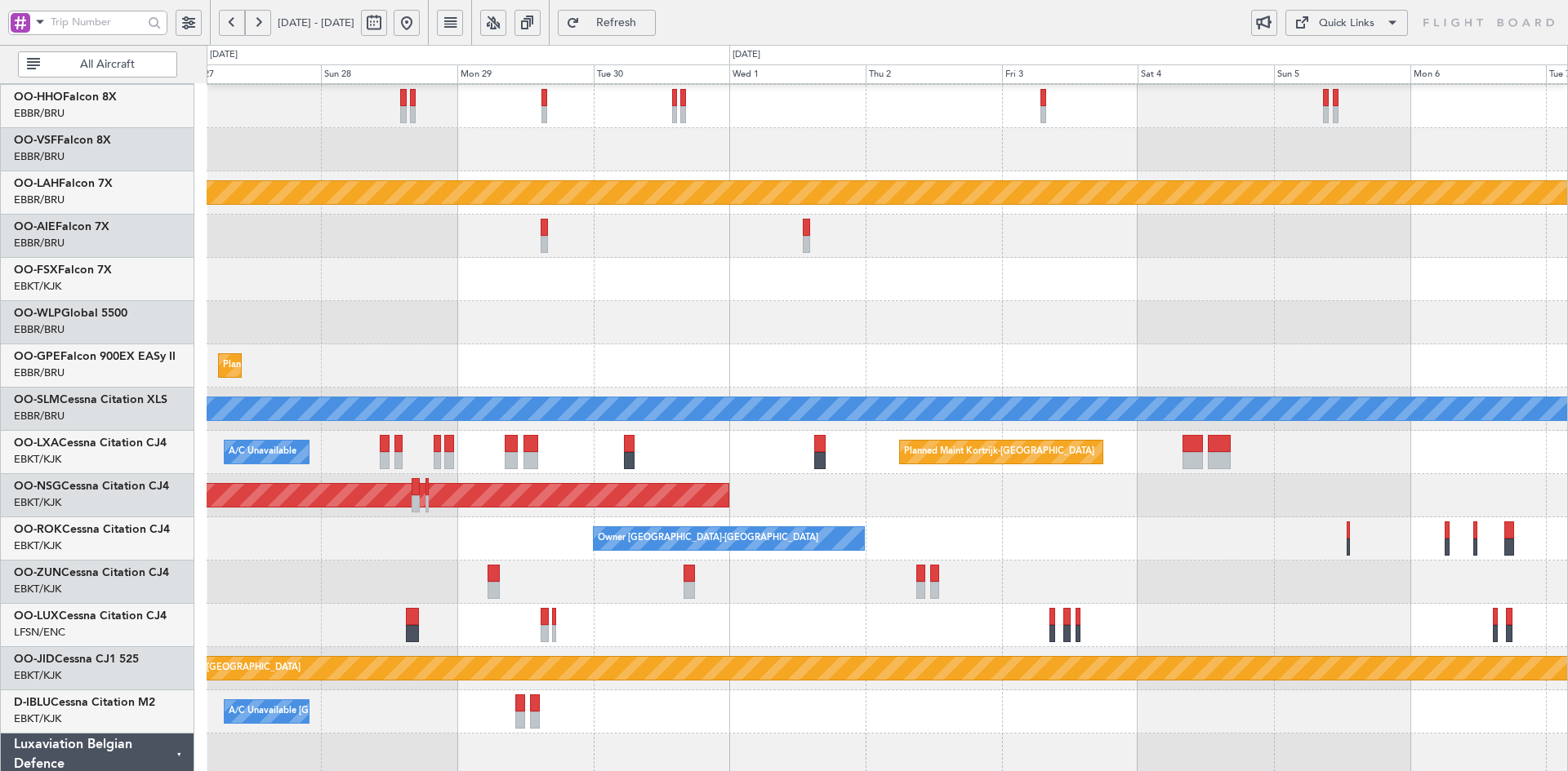
click at [1139, 615] on div at bounding box center [886, 625] width 1361 height 43
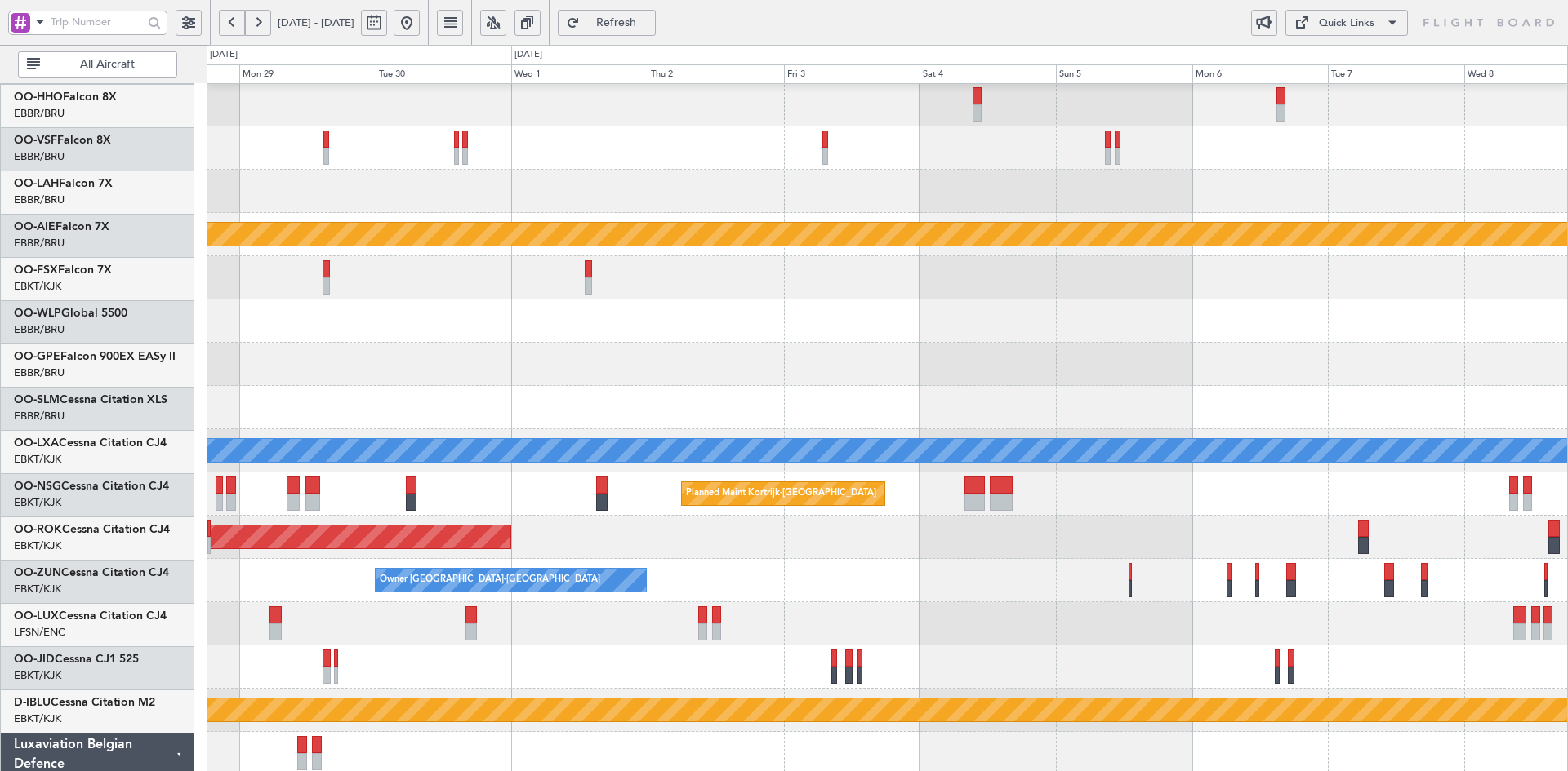
scroll to position [33, 0]
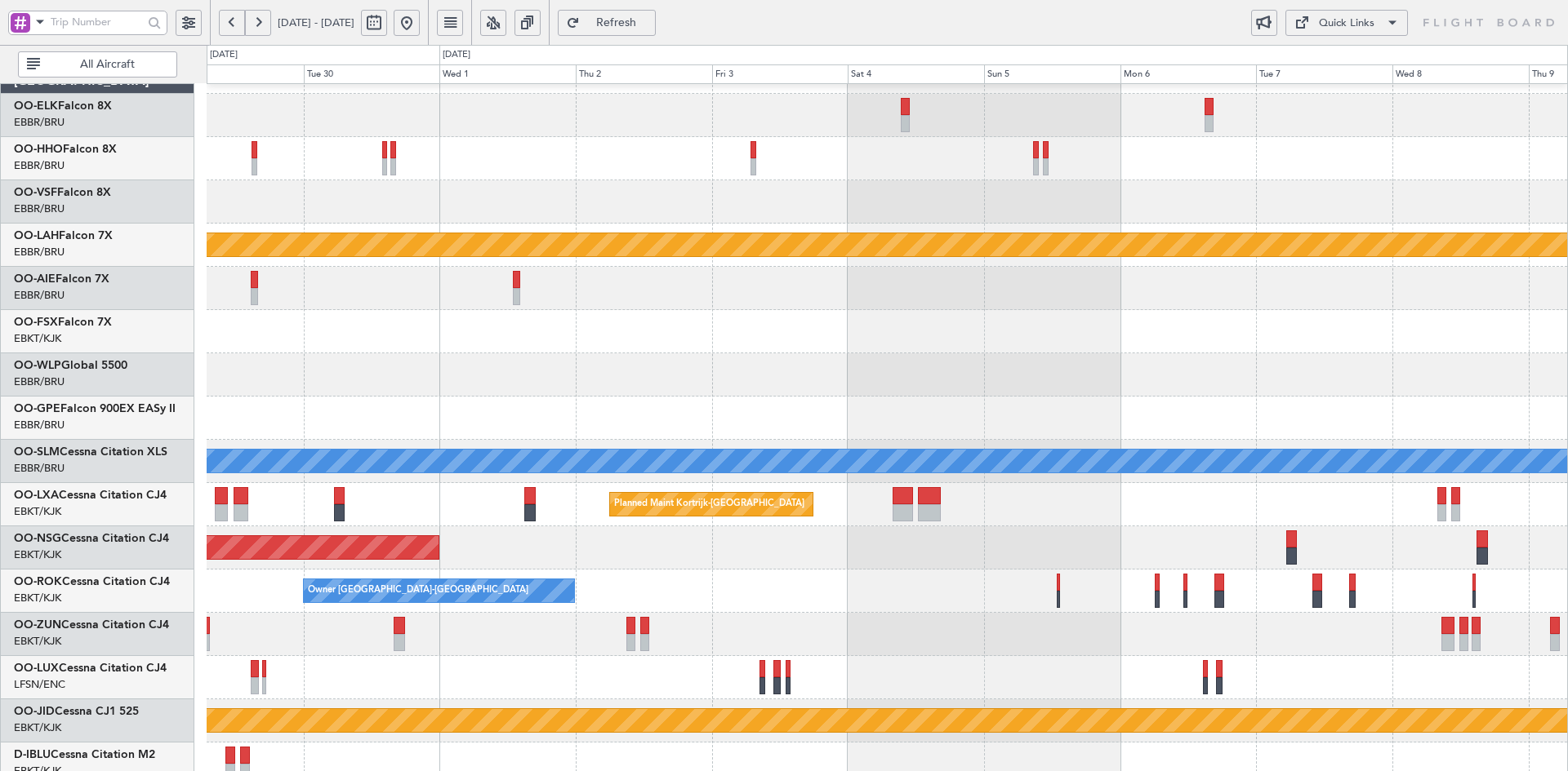
click at [877, 477] on div "A/C Unavailable [GEOGRAPHIC_DATA]" at bounding box center [886, 461] width 1361 height 43
click at [420, 18] on button at bounding box center [406, 22] width 26 height 26
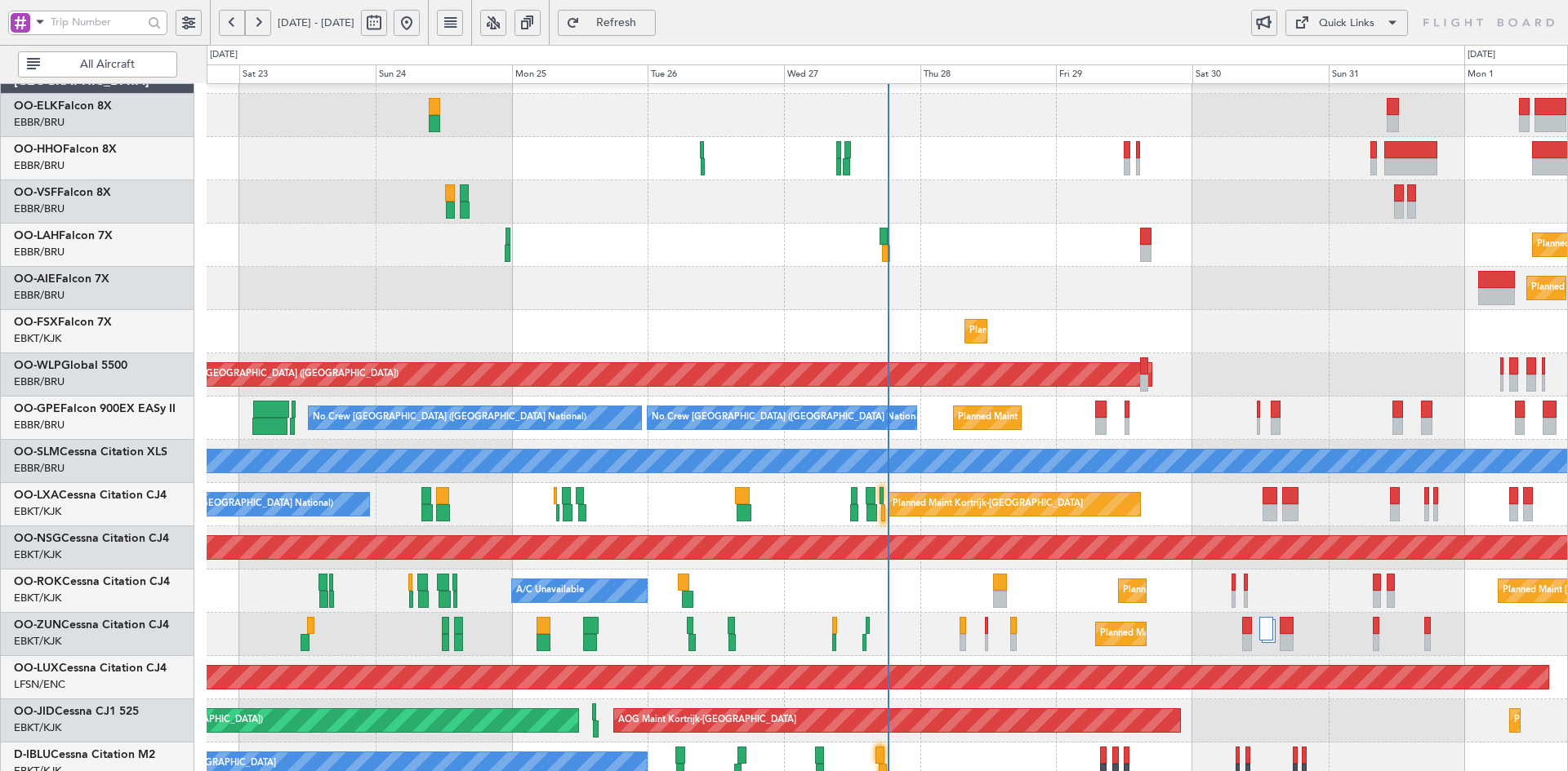
click at [1196, 267] on div "Planned Maint [GEOGRAPHIC_DATA] ([GEOGRAPHIC_DATA])" at bounding box center [886, 288] width 1361 height 43
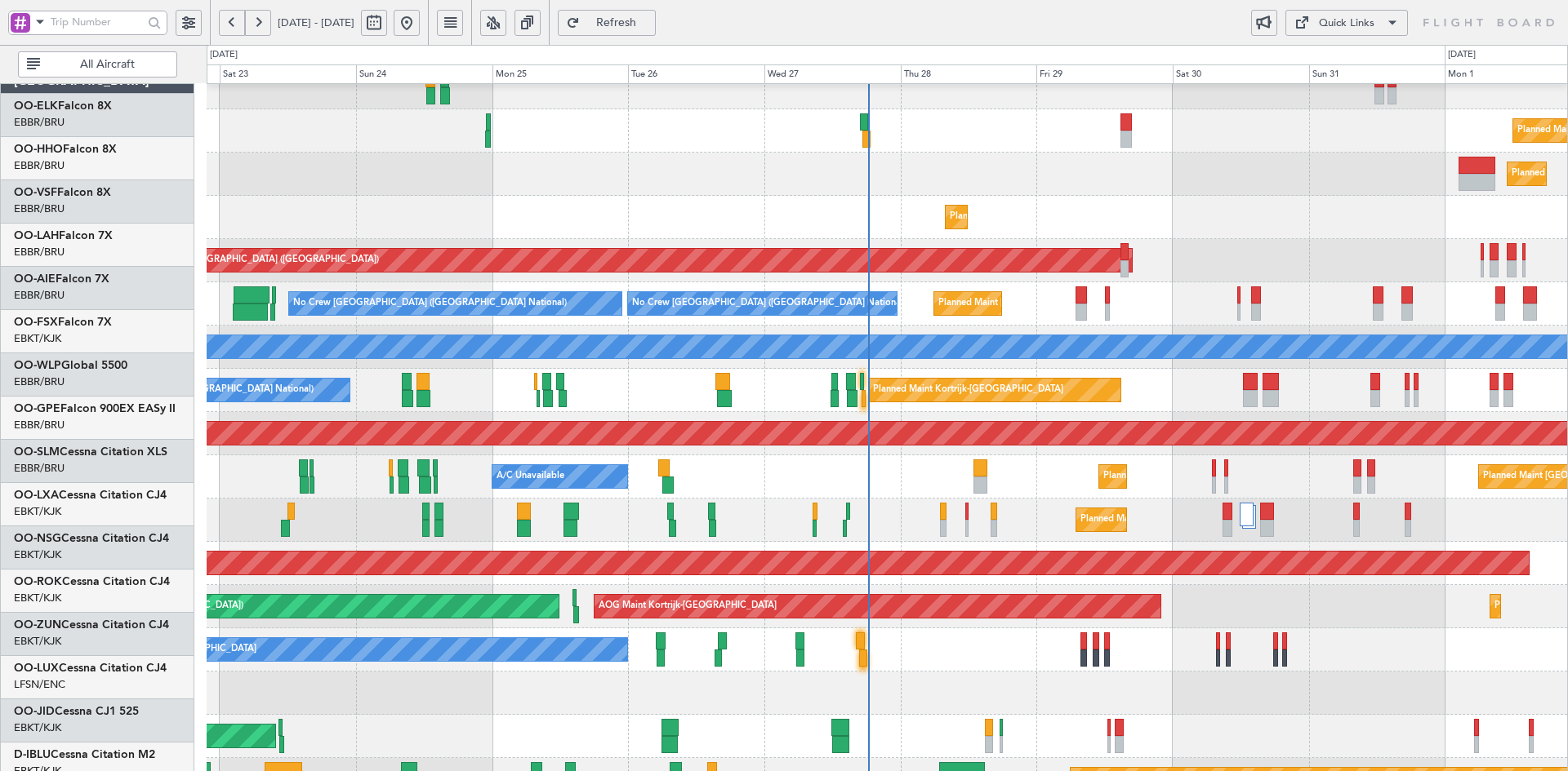
scroll to position [148, 0]
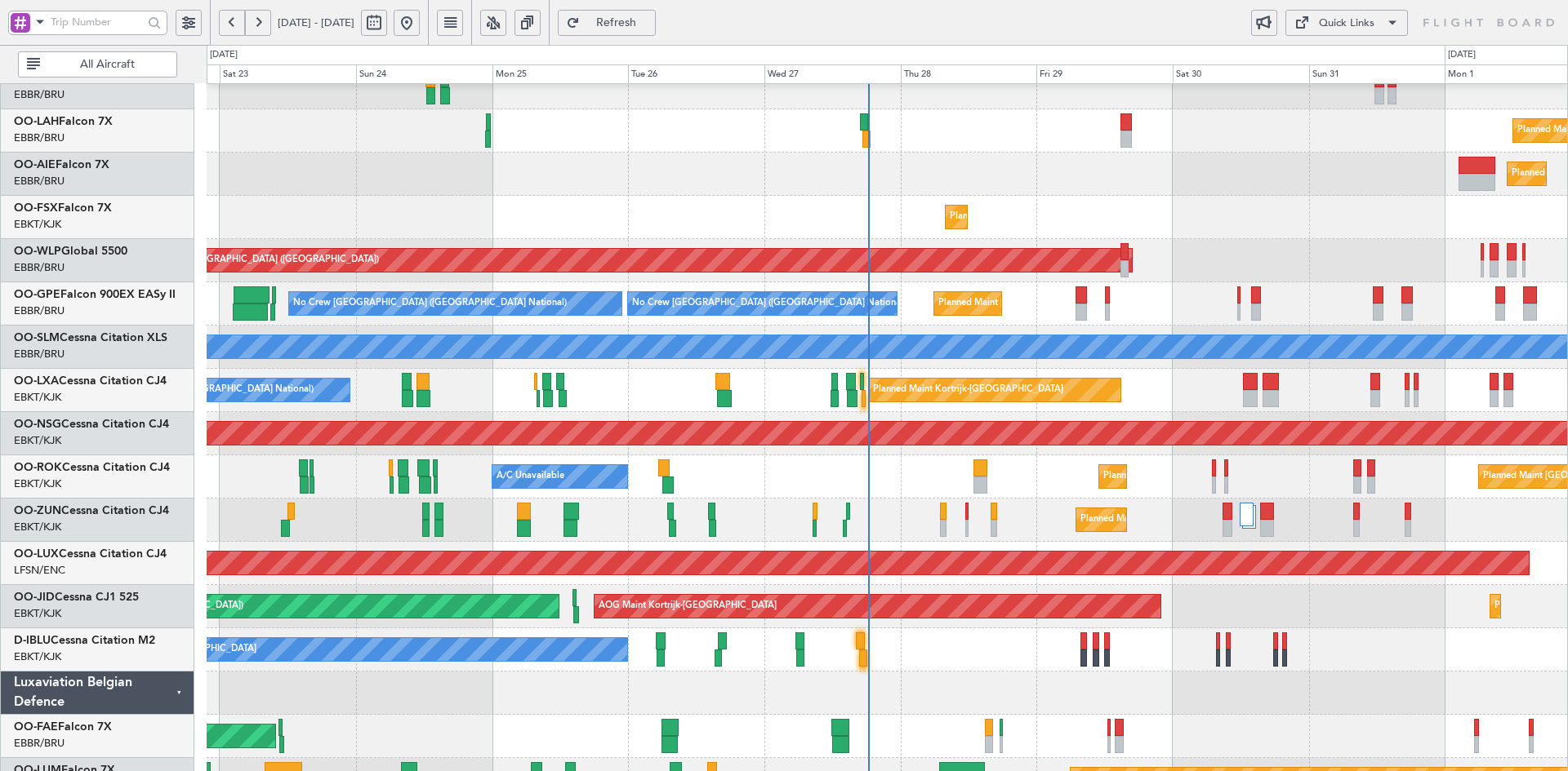
click at [1155, 239] on div "Planned Maint Kortrijk-[GEOGRAPHIC_DATA] Planned Maint [GEOGRAPHIC_DATA]-[GEOGR…" at bounding box center [886, 217] width 1361 height 43
